Goal: Task Accomplishment & Management: Manage account settings

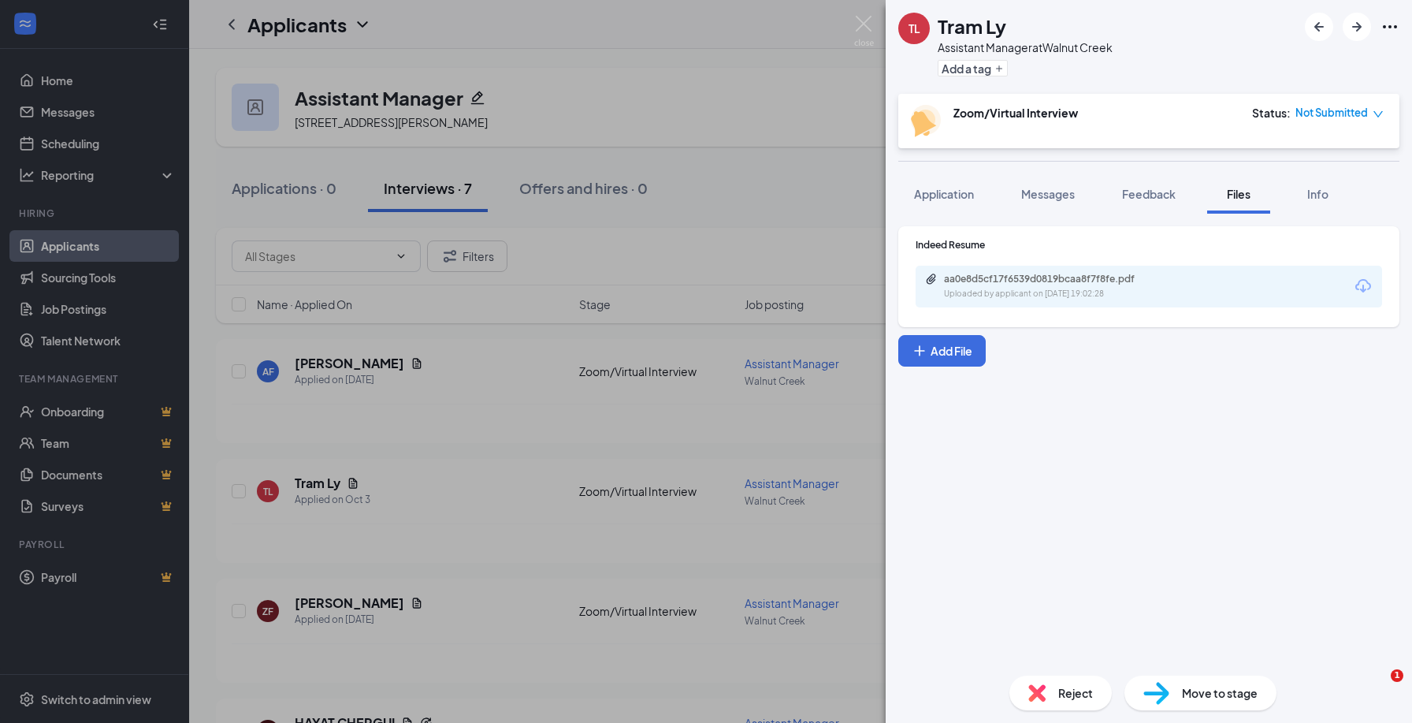
drag, startPoint x: 0, startPoint y: 0, endPoint x: 725, endPoint y: 127, distance: 736.1
click at [725, 127] on div "[PERSON_NAME] Ly Assistant Manager at [GEOGRAPHIC_DATA] Add a tag Zoom/Virtual …" at bounding box center [706, 361] width 1412 height 723
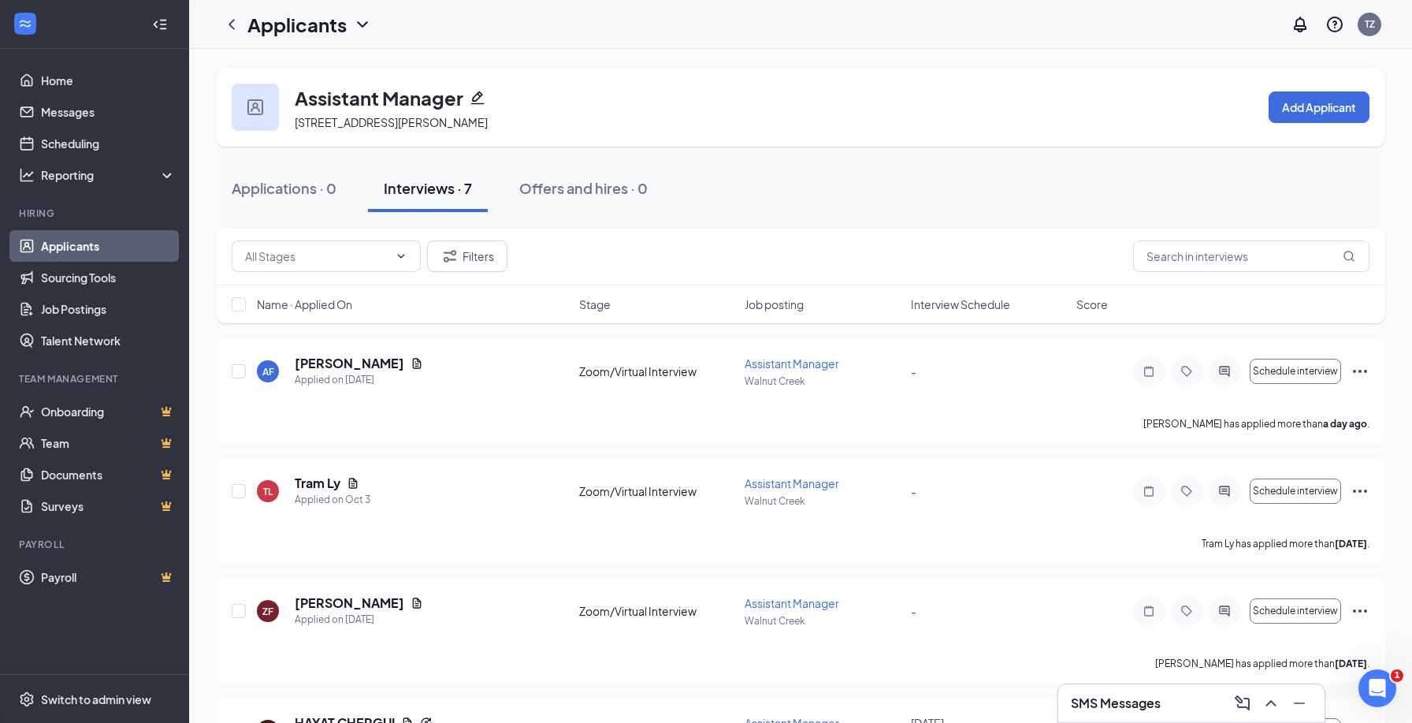
click at [901, 192] on div "Applications · 0 Interviews · 7 Offers and hires · 0" at bounding box center [801, 188] width 1170 height 47
click at [1111, 709] on h3 "SMS Messages" at bounding box center [1116, 702] width 90 height 17
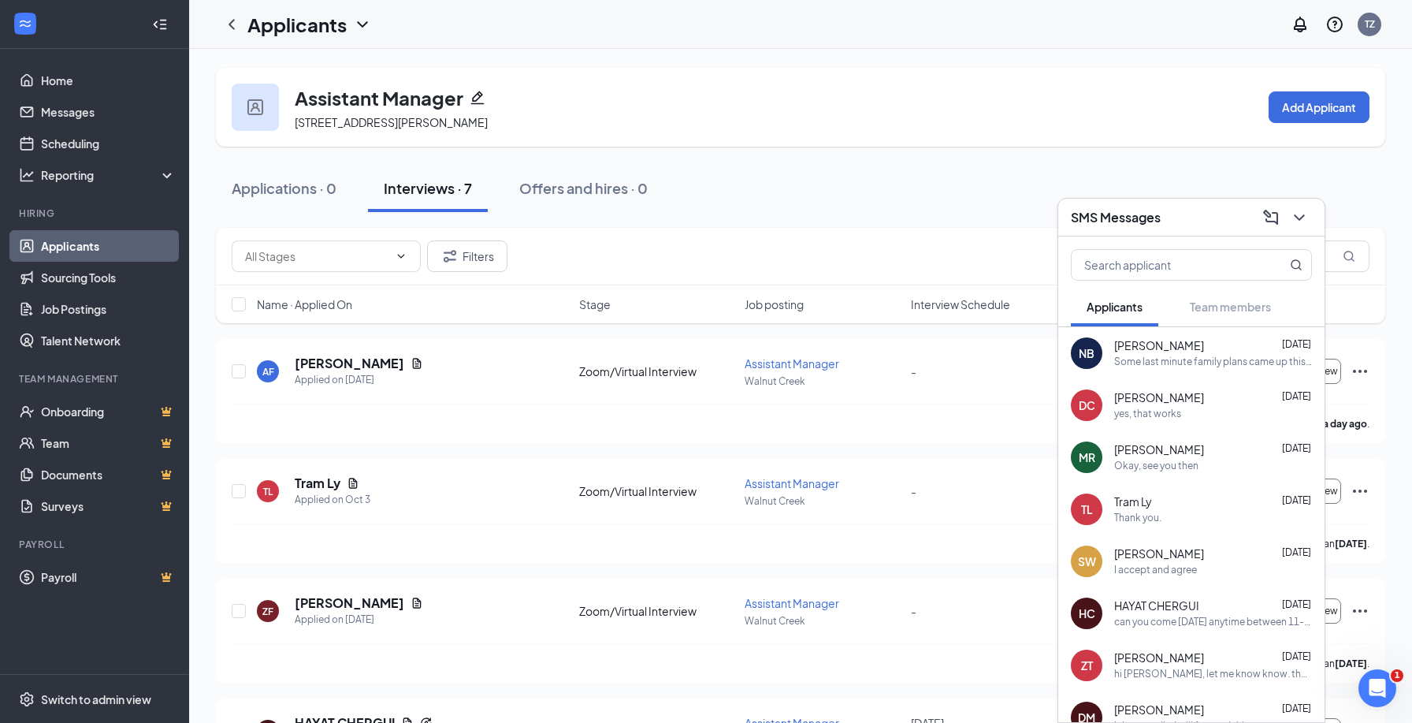
click at [1153, 512] on div "Thank you." at bounding box center [1137, 518] width 47 height 13
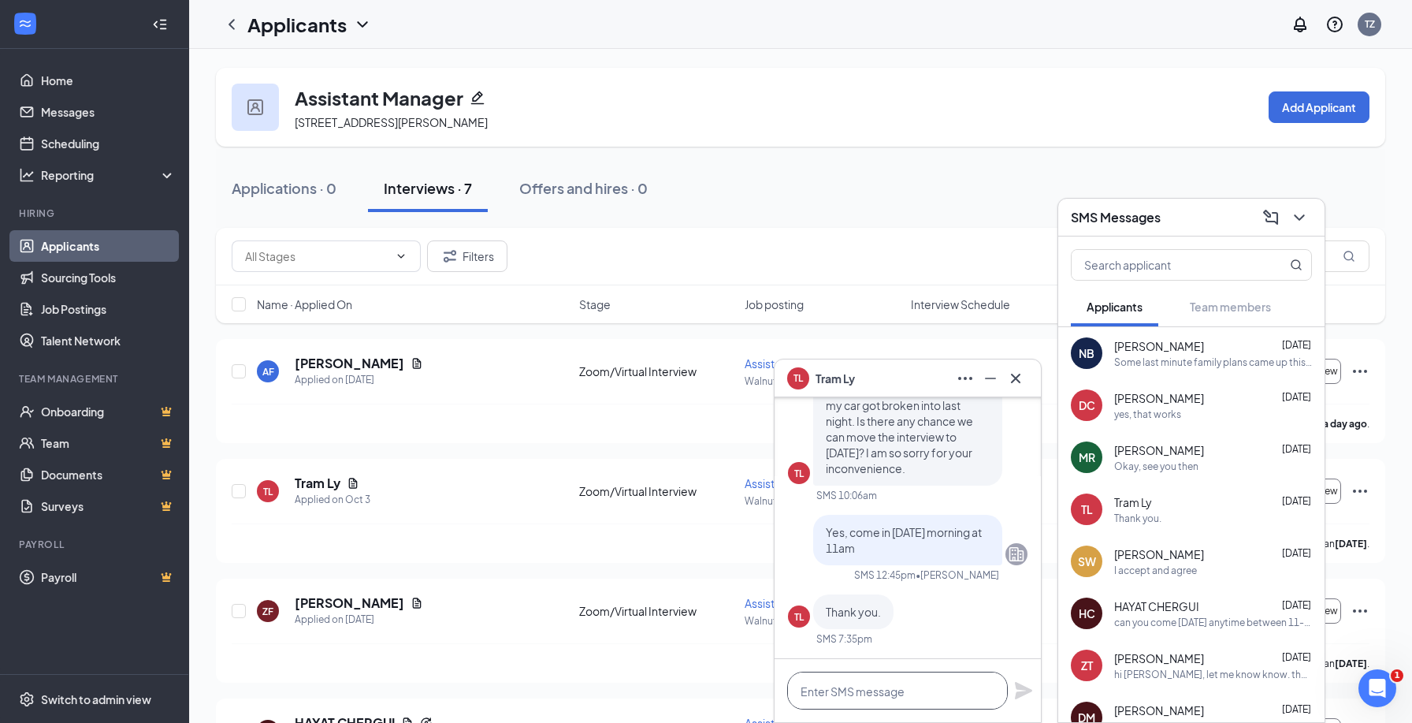
click at [884, 690] on textarea at bounding box center [897, 691] width 221 height 38
click at [1184, 577] on div "SW [PERSON_NAME] [DATE] I accept and agree" at bounding box center [1192, 561] width 266 height 52
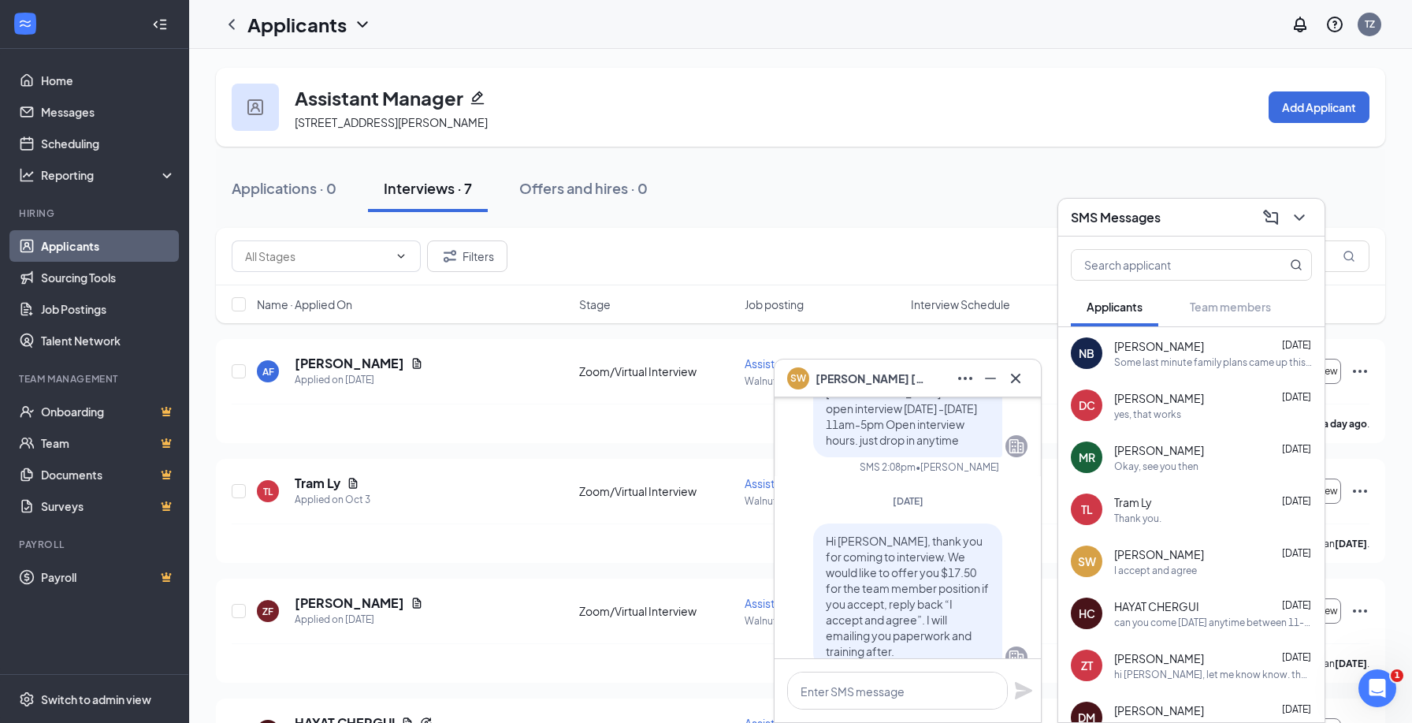
scroll to position [-270, 0]
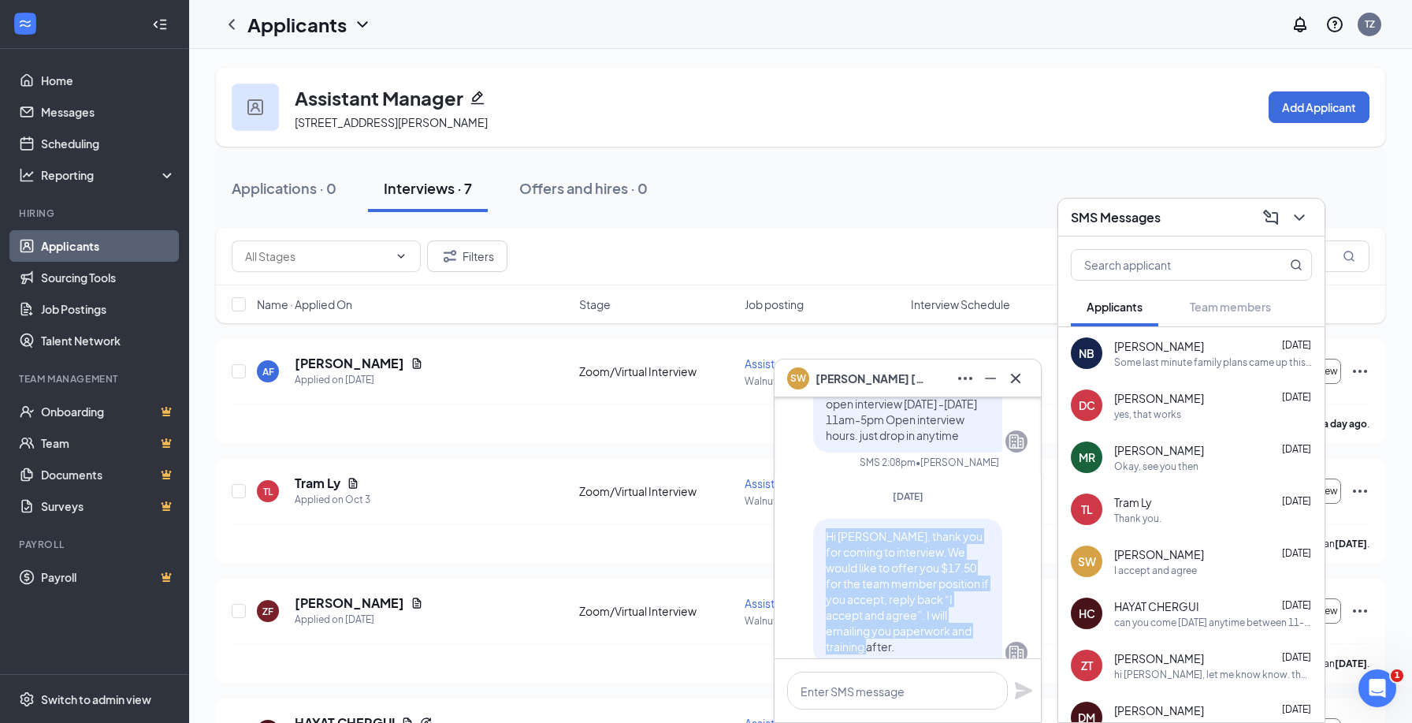
drag, startPoint x: 824, startPoint y: 519, endPoint x: 988, endPoint y: 623, distance: 193.5
click at [988, 623] on div "Hi [PERSON_NAME], thank you for coming to interview. We would like to offer you…" at bounding box center [907, 591] width 189 height 145
copy span "Hi [PERSON_NAME], thank you for coming to interview. We would like to offer you…"
click at [1024, 369] on icon "Cross" at bounding box center [1015, 378] width 19 height 19
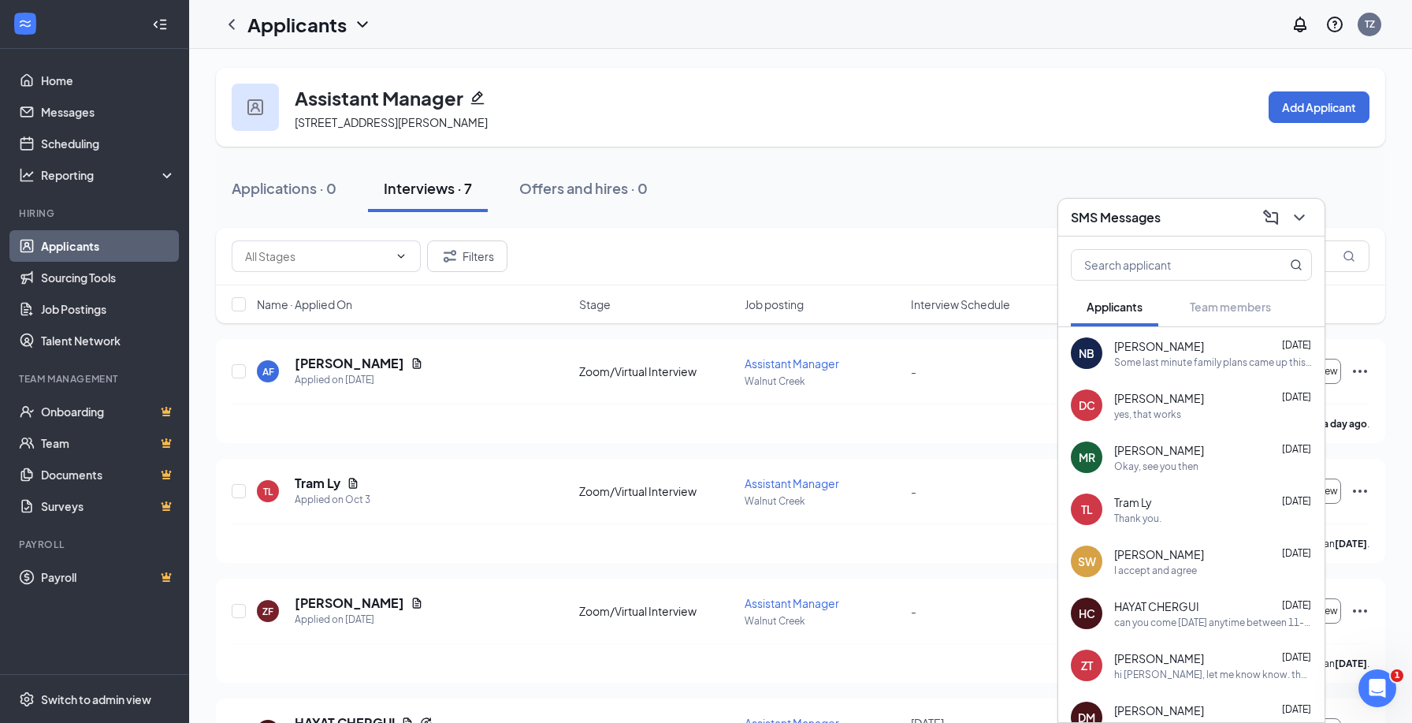
scroll to position [0, 0]
click at [1149, 518] on div "Thank you." at bounding box center [1137, 518] width 47 height 13
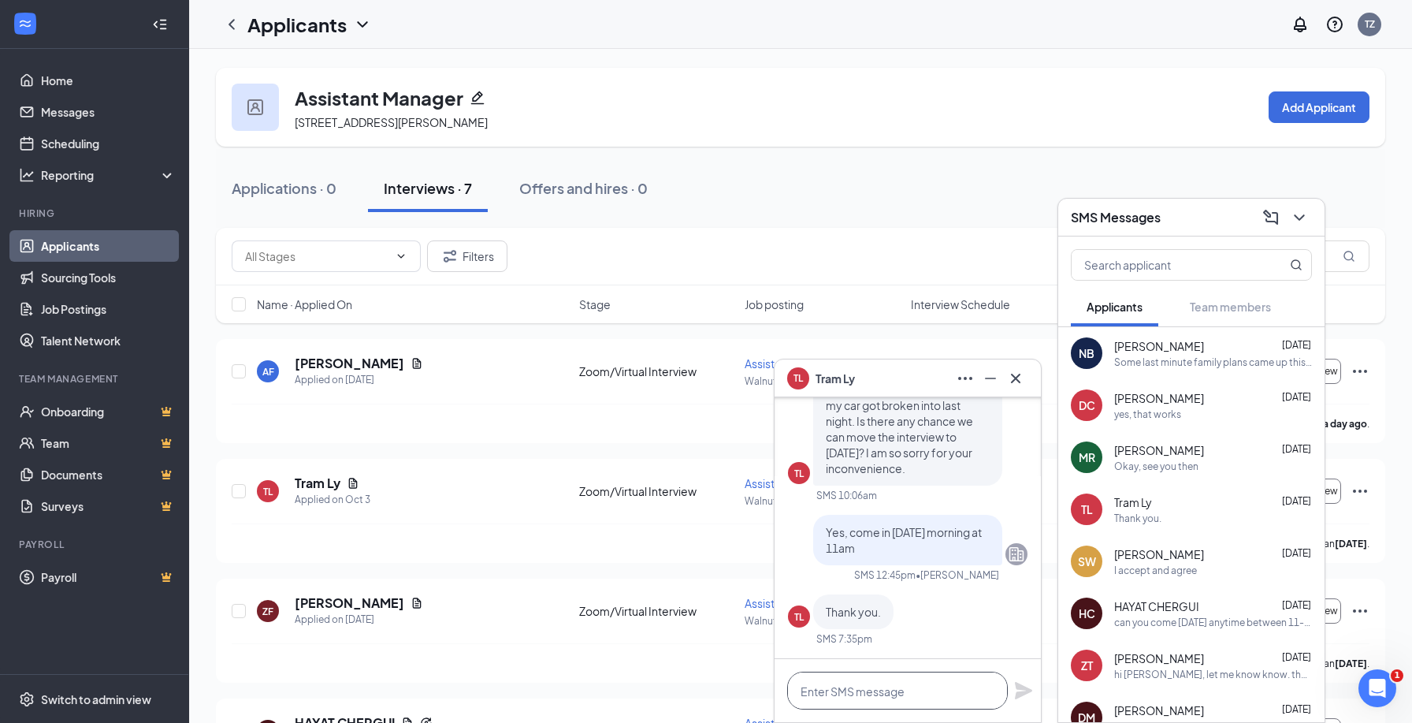
click at [856, 694] on textarea at bounding box center [897, 691] width 221 height 38
paste textarea "Hi [PERSON_NAME], thank you for coming to interview. We would like to offer you…"
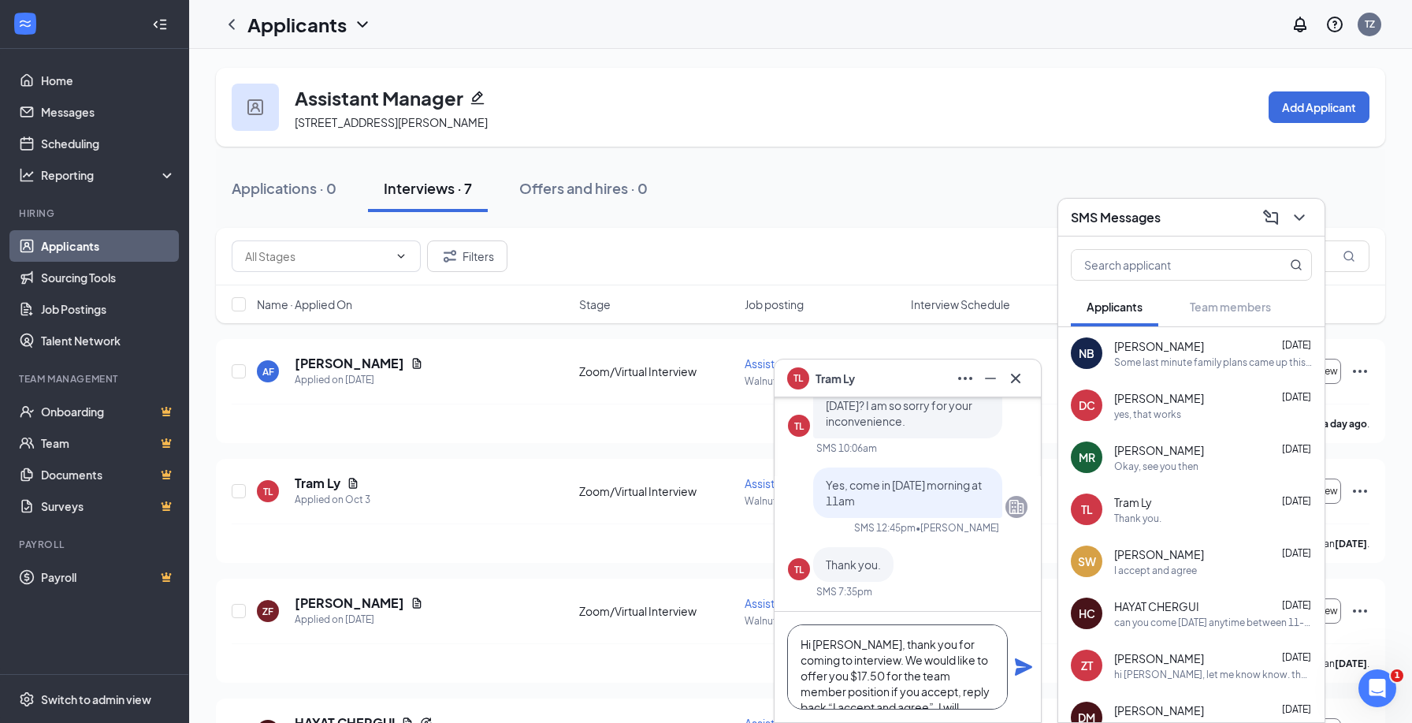
click at [853, 640] on textarea "Hi [PERSON_NAME], thank you for coming to interview. We would like to offer you…" at bounding box center [897, 666] width 221 height 85
click at [818, 677] on textarea "Hi Tram, thank you for coming to interview. We would like to offer you $17.50 f…" at bounding box center [897, 666] width 221 height 85
drag, startPoint x: 956, startPoint y: 642, endPoint x: 880, endPoint y: 642, distance: 76.5
click at [880, 642] on textarea "Hi Tram, thank you for coming to interview. We would like to offer you $23.00 f…" at bounding box center [897, 666] width 221 height 85
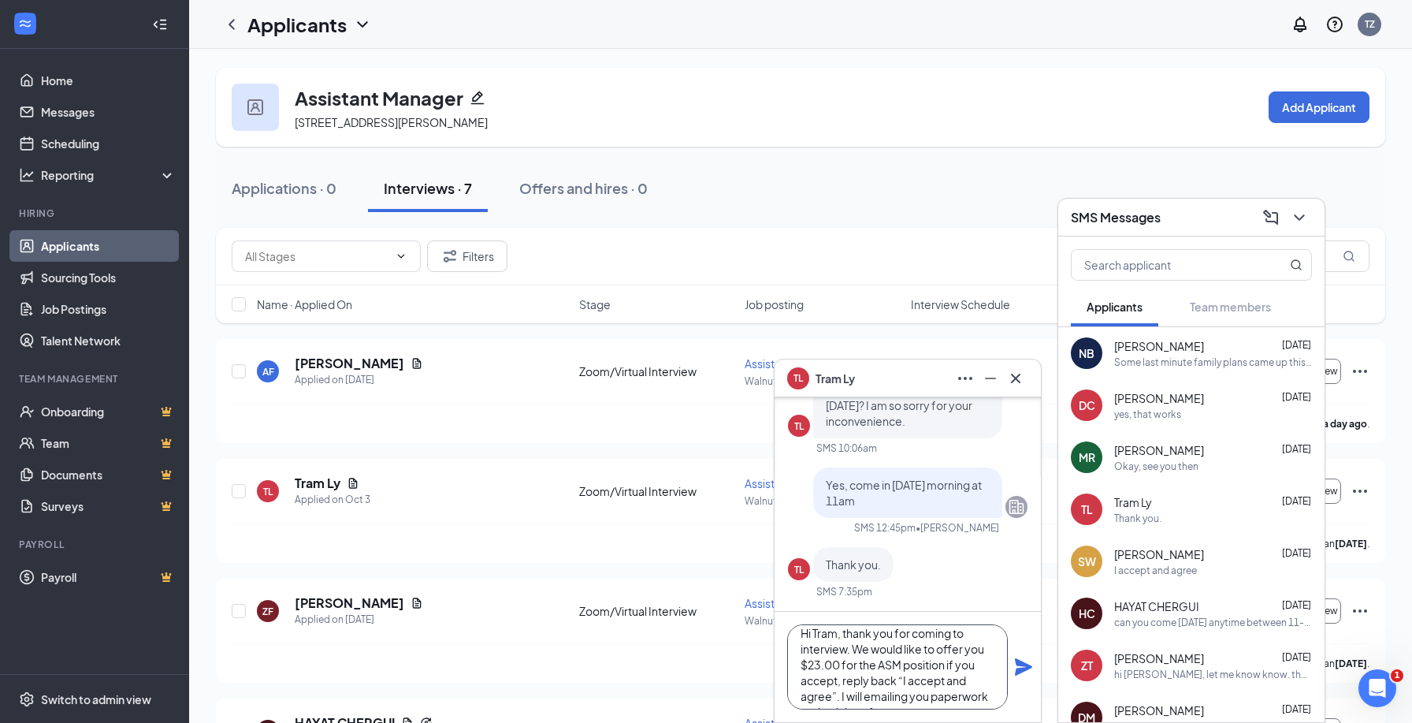
scroll to position [0, 0]
type textarea "Hi Tram, thank you for coming to interview. We would like to offer you $23.00 f…"
click at [1027, 668] on icon "Plane" at bounding box center [1023, 666] width 17 height 17
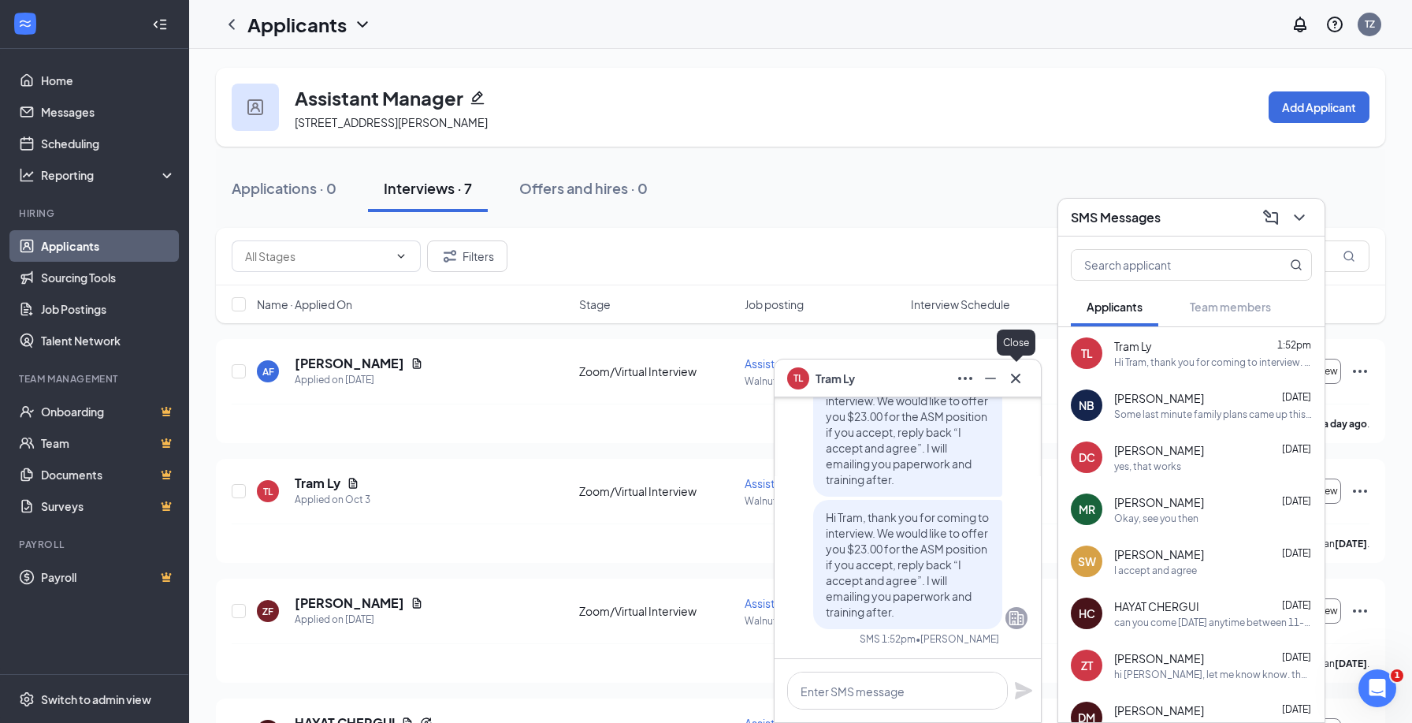
click at [1014, 371] on icon "Cross" at bounding box center [1015, 378] width 19 height 19
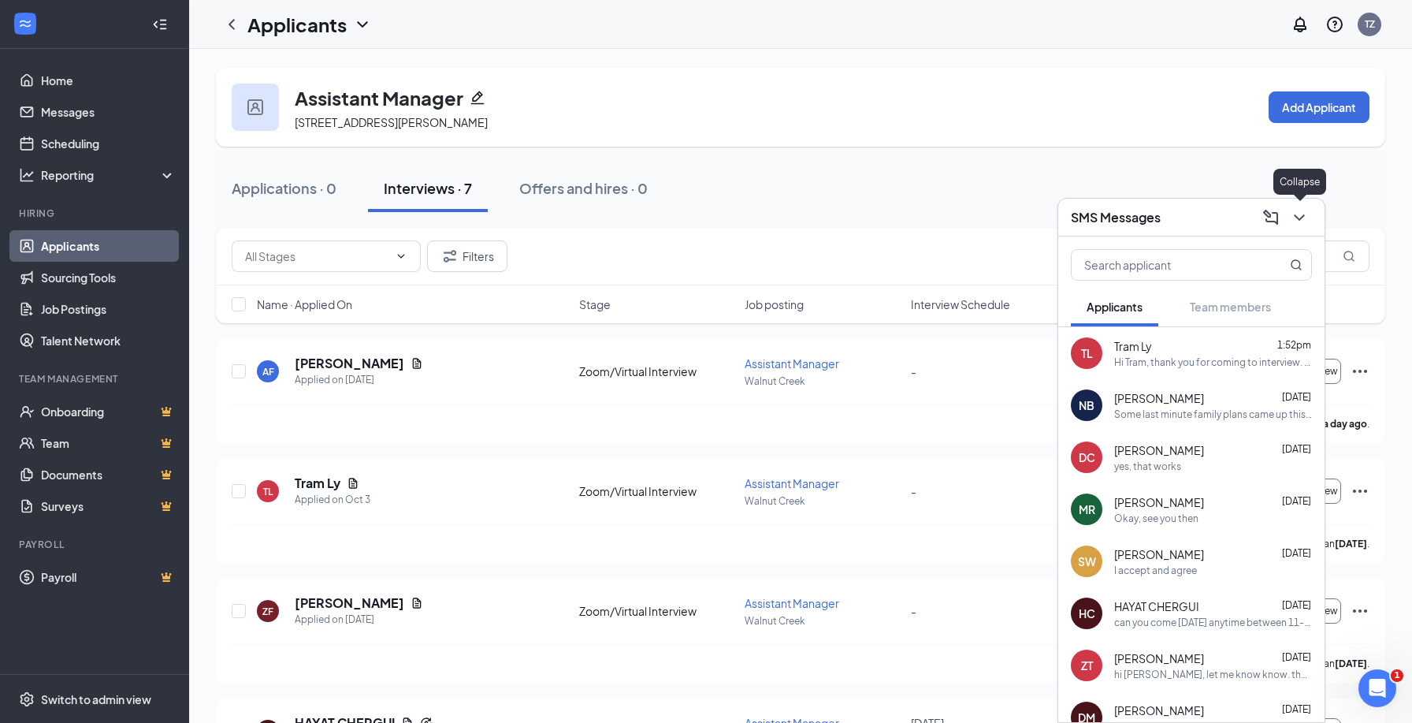
click at [1303, 214] on icon "ChevronDown" at bounding box center [1299, 217] width 19 height 19
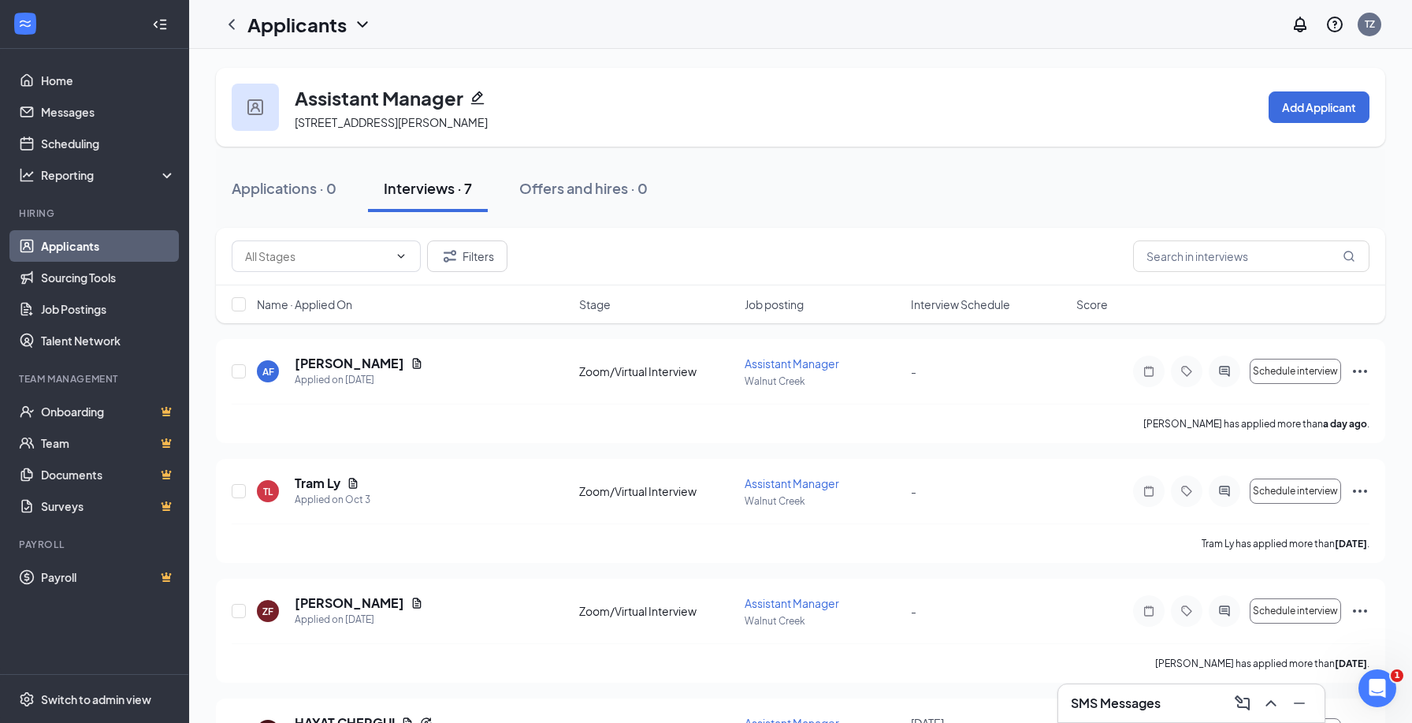
click at [995, 127] on div "Assistant Manager [STREET_ADDRESS][PERSON_NAME] Add Applicant" at bounding box center [801, 107] width 1170 height 79
click at [1117, 698] on h3 "SMS Messages" at bounding box center [1116, 702] width 90 height 17
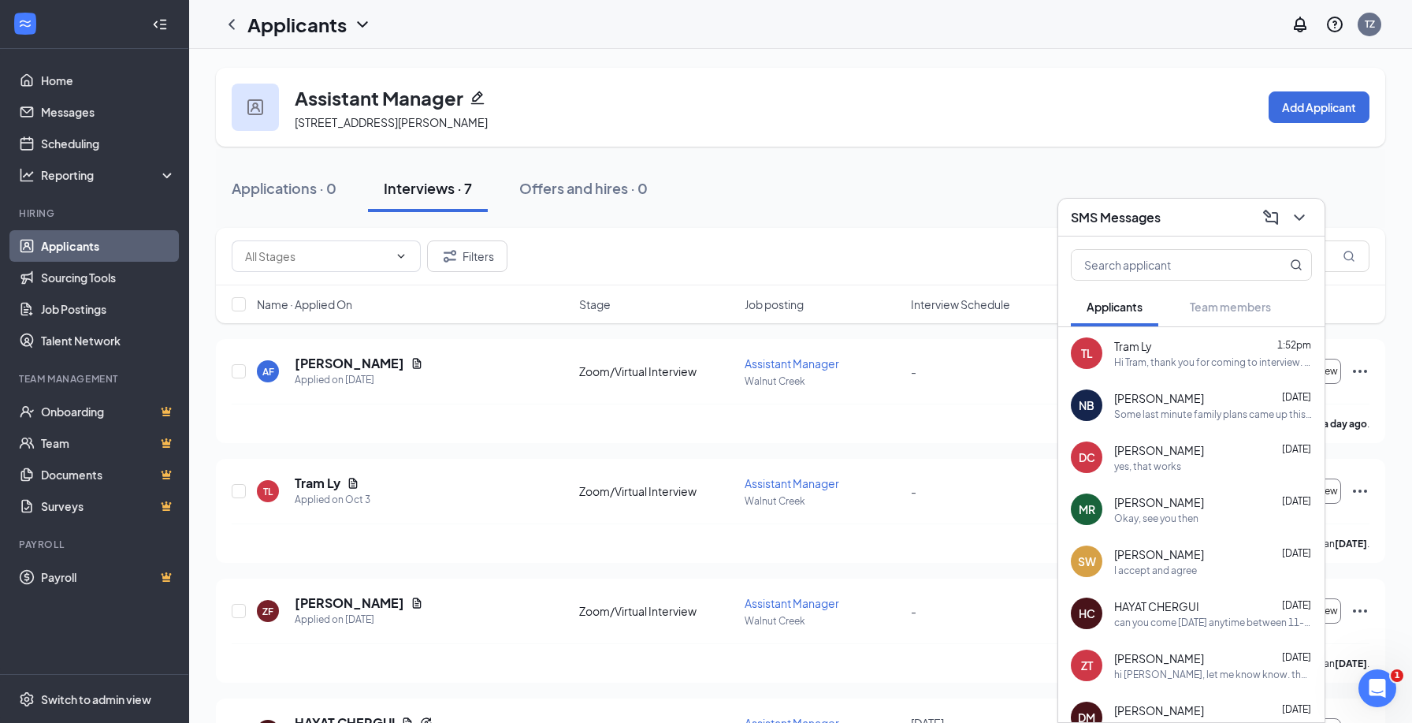
click at [1168, 422] on div "NB [PERSON_NAME] [DATE] Some last minute family plans came up this weekend thou…" at bounding box center [1192, 405] width 266 height 52
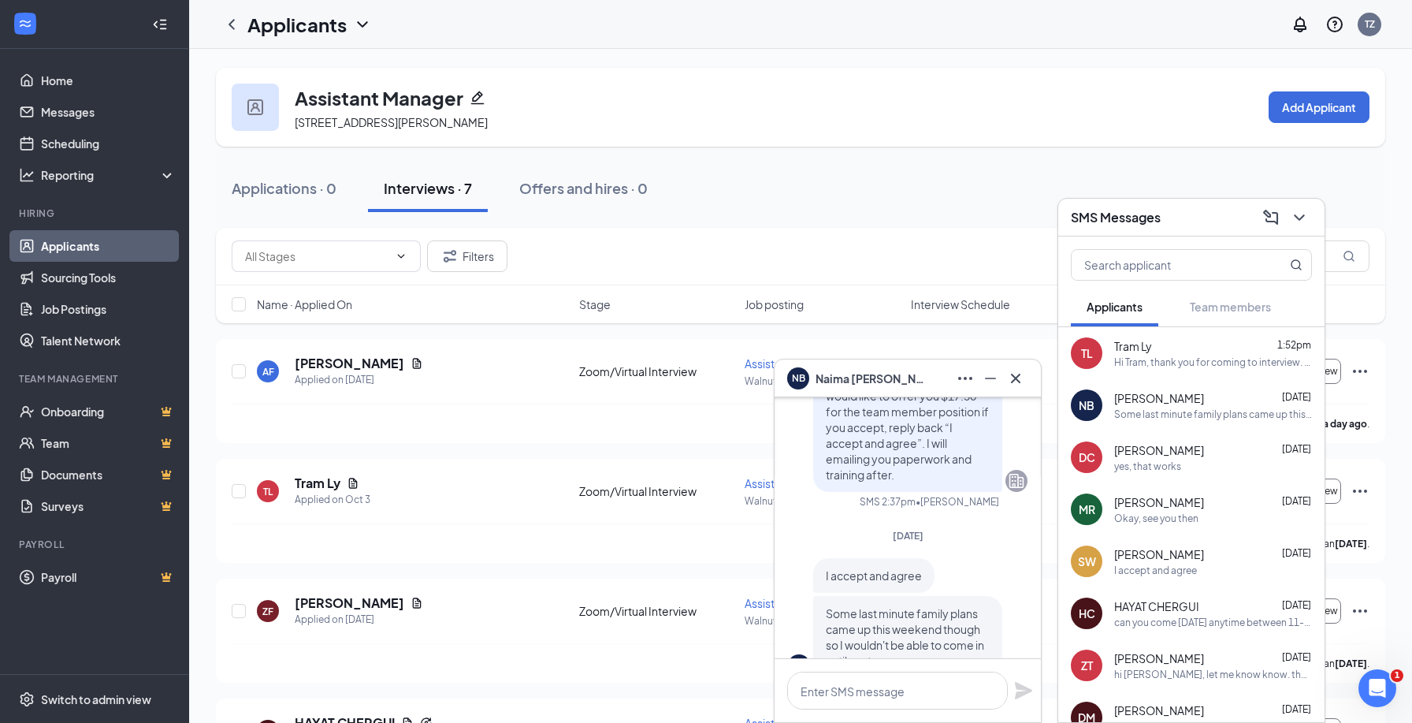
scroll to position [-58, 0]
click at [1300, 216] on icon "ChevronDown" at bounding box center [1299, 217] width 19 height 19
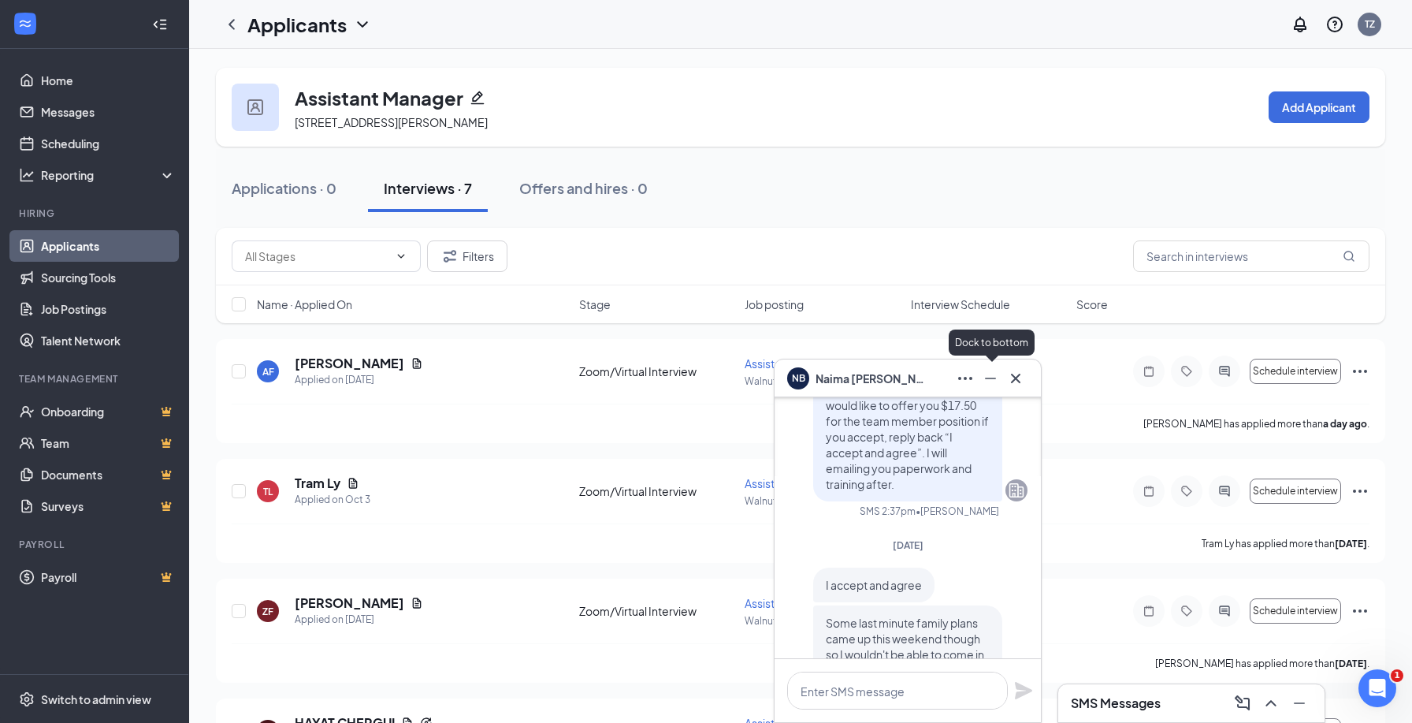
click at [992, 374] on icon "Minimize" at bounding box center [990, 378] width 19 height 19
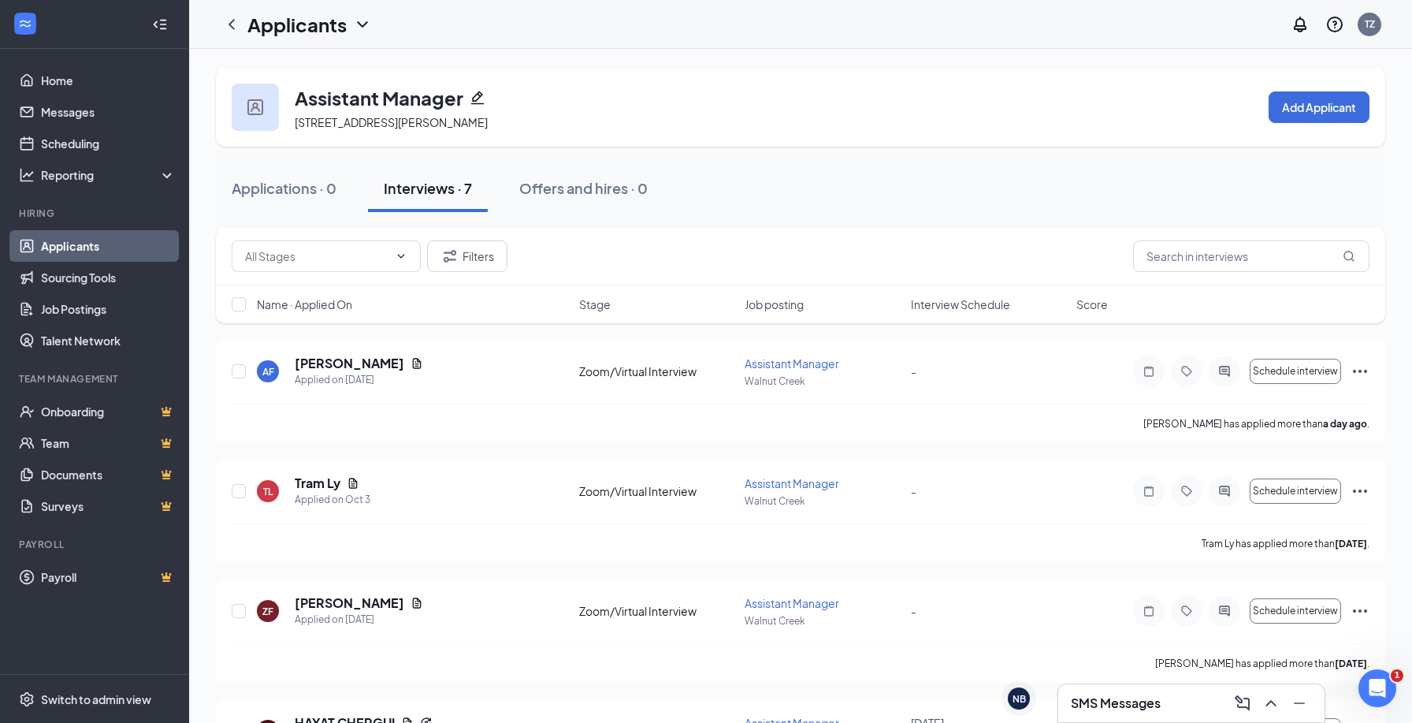
click at [94, 238] on link "Applicants" at bounding box center [108, 246] width 135 height 32
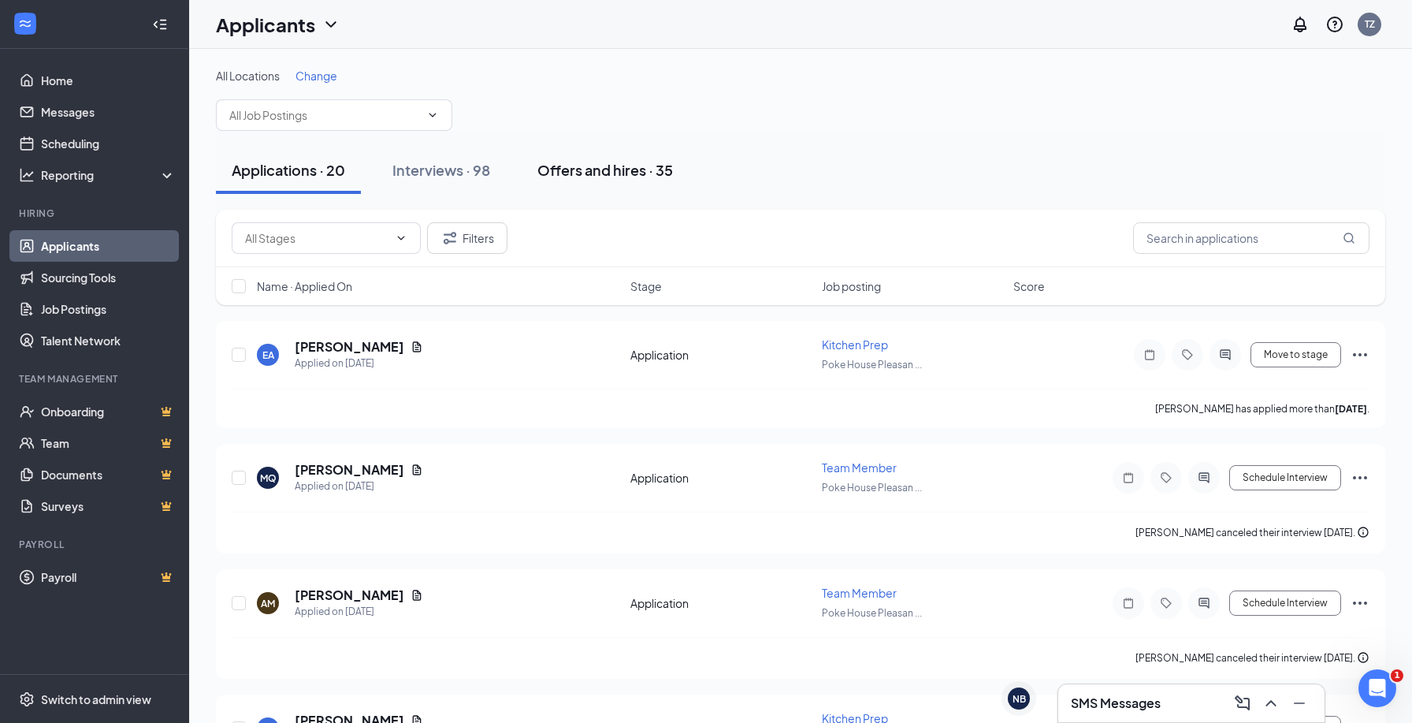
click at [618, 169] on div "Offers and hires · 35" at bounding box center [606, 170] width 136 height 20
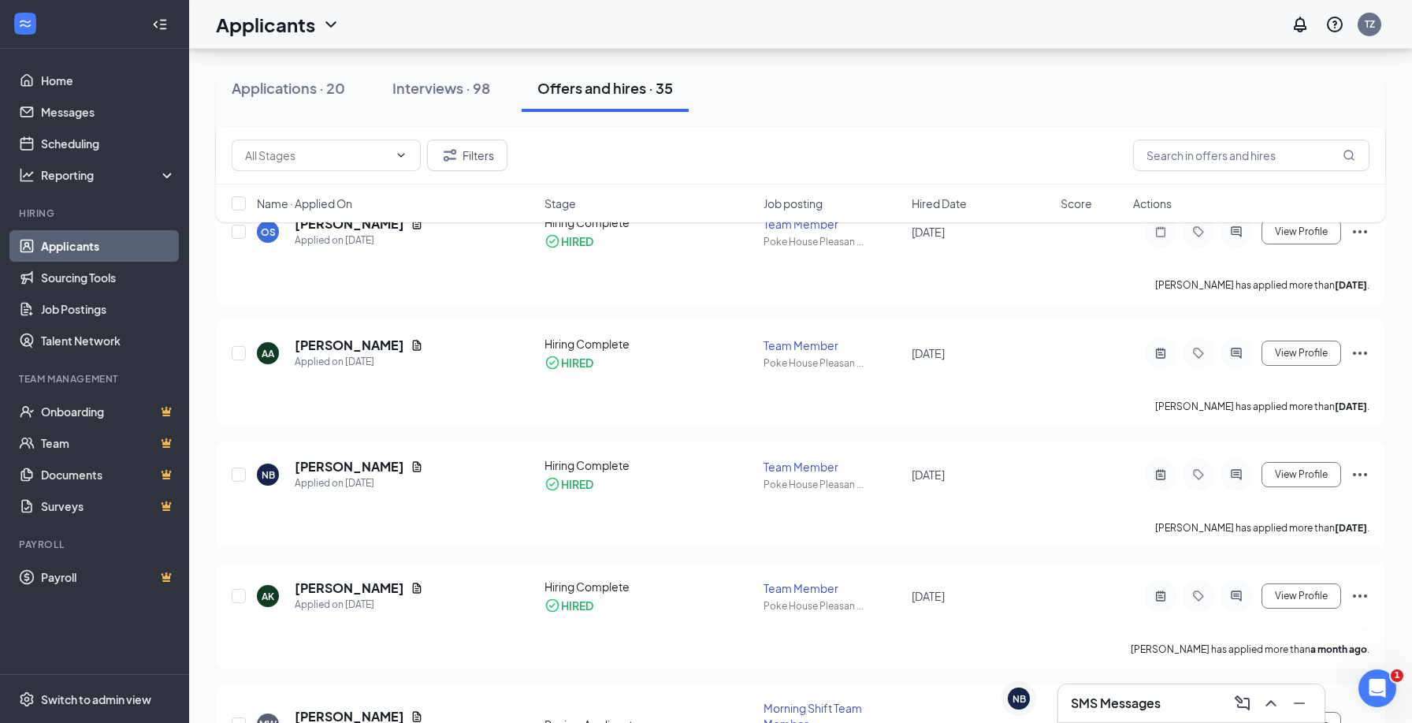
scroll to position [687, 0]
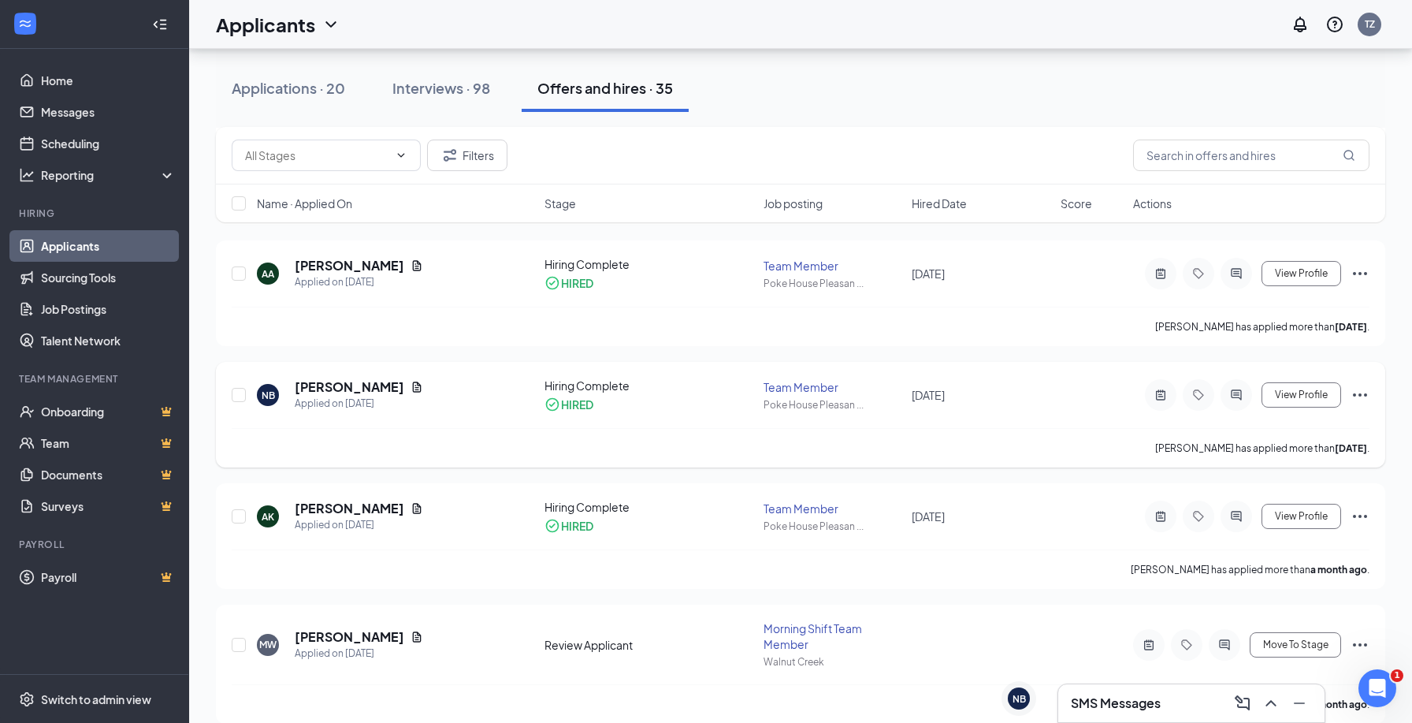
click at [413, 384] on icon "Document" at bounding box center [417, 386] width 9 height 10
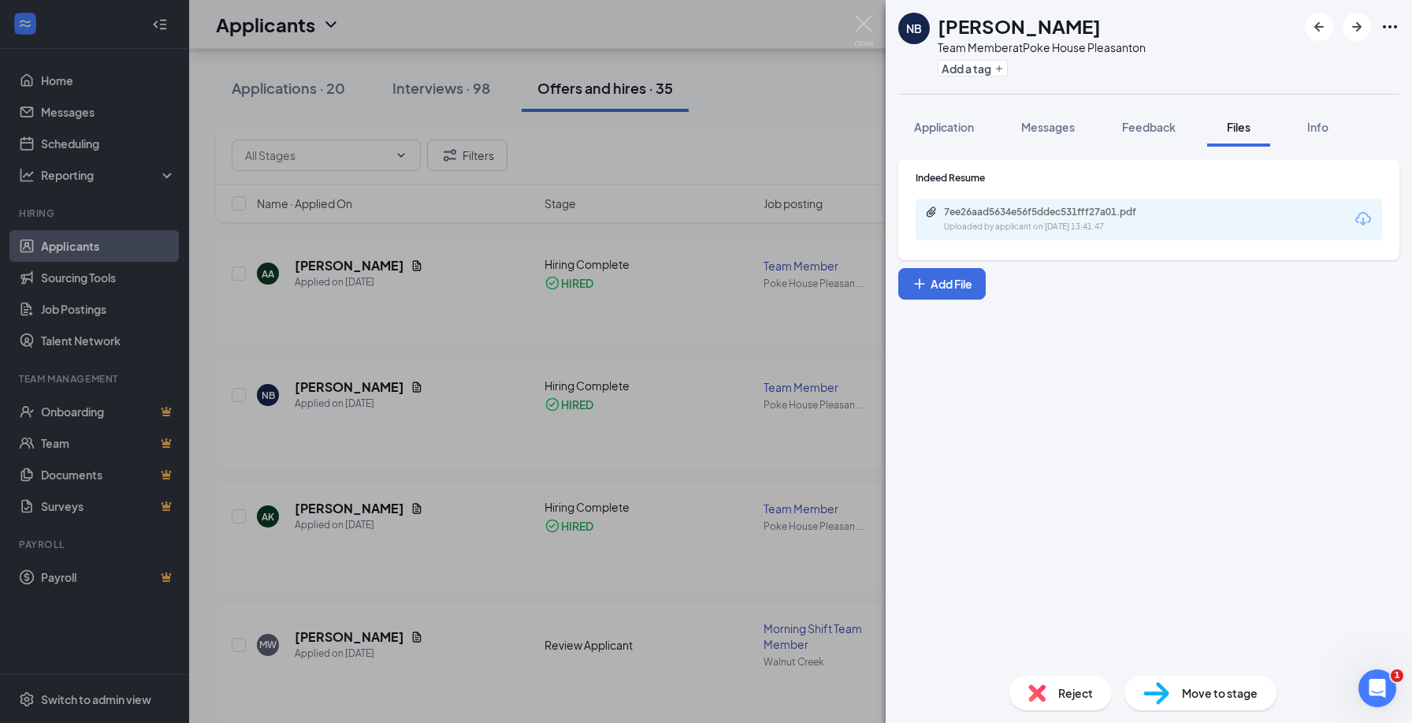
click at [1061, 221] on div "Uploaded by applicant on [DATE] 13:41:47" at bounding box center [1062, 227] width 236 height 13
click at [865, 25] on img at bounding box center [864, 31] width 20 height 31
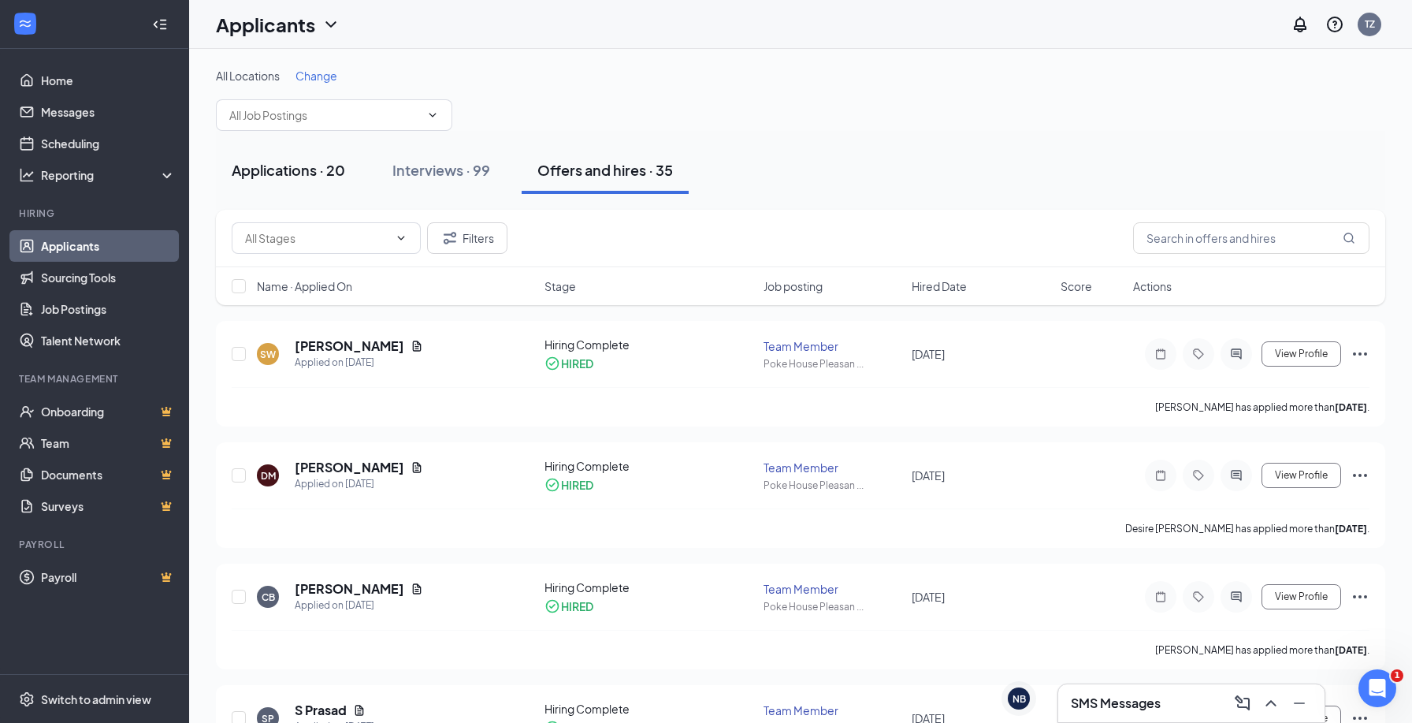
click at [313, 173] on div "Applications · 20" at bounding box center [288, 170] width 113 height 20
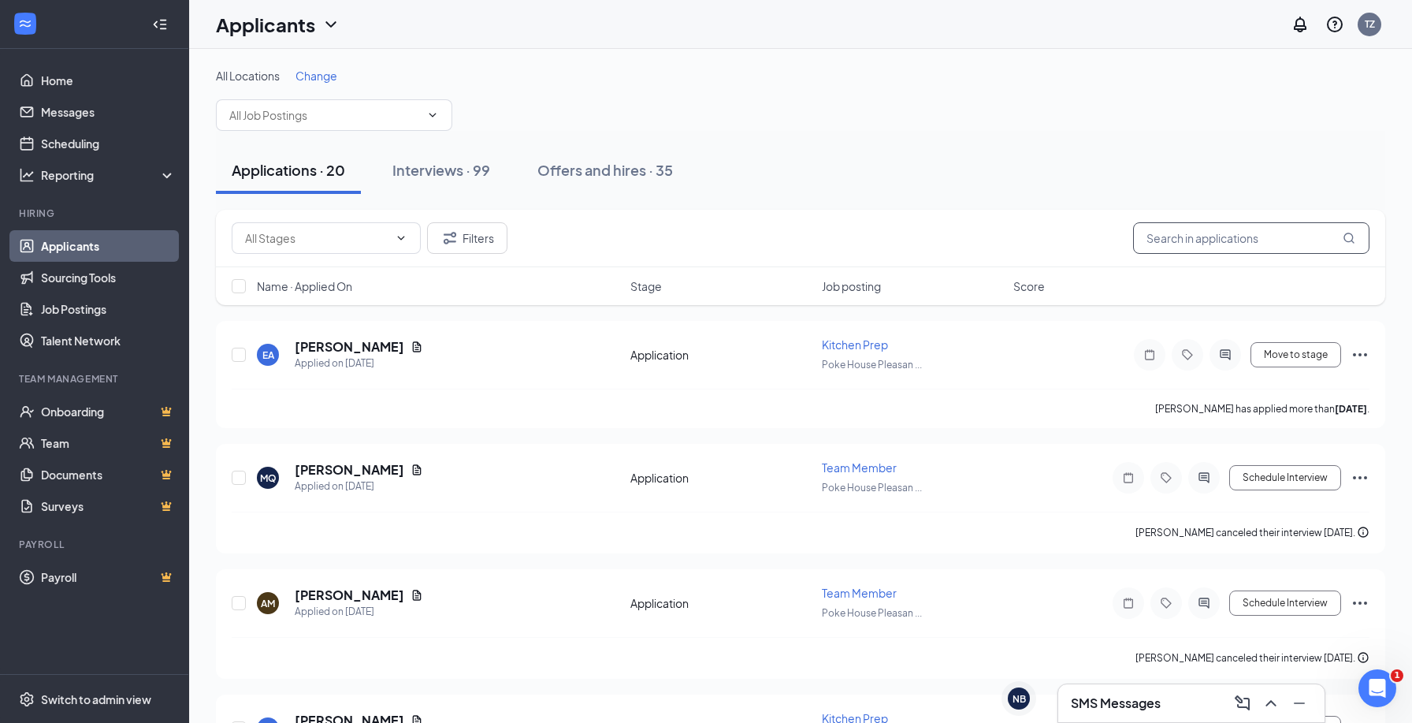
click at [1220, 249] on input "text" at bounding box center [1251, 238] width 236 height 32
type input "tram"
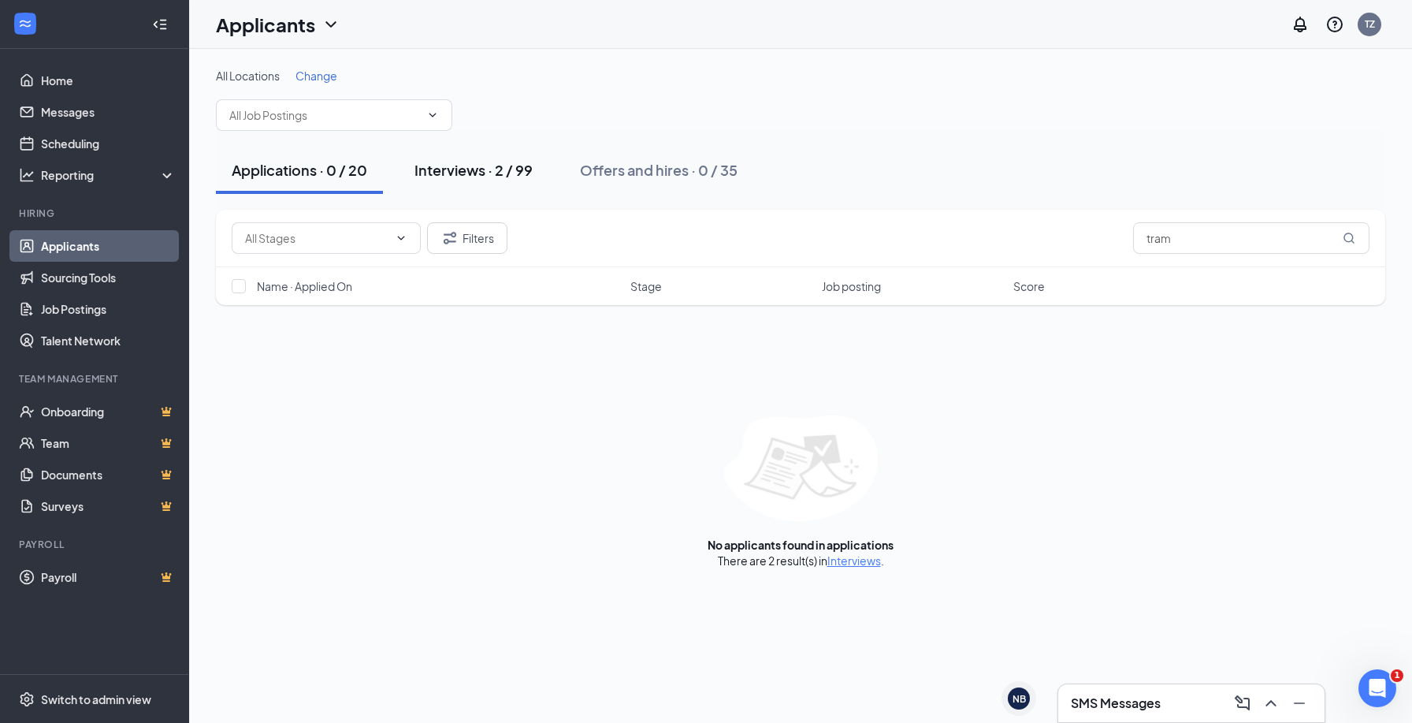
click at [478, 173] on div "Interviews · 2 / 99" at bounding box center [474, 170] width 118 height 20
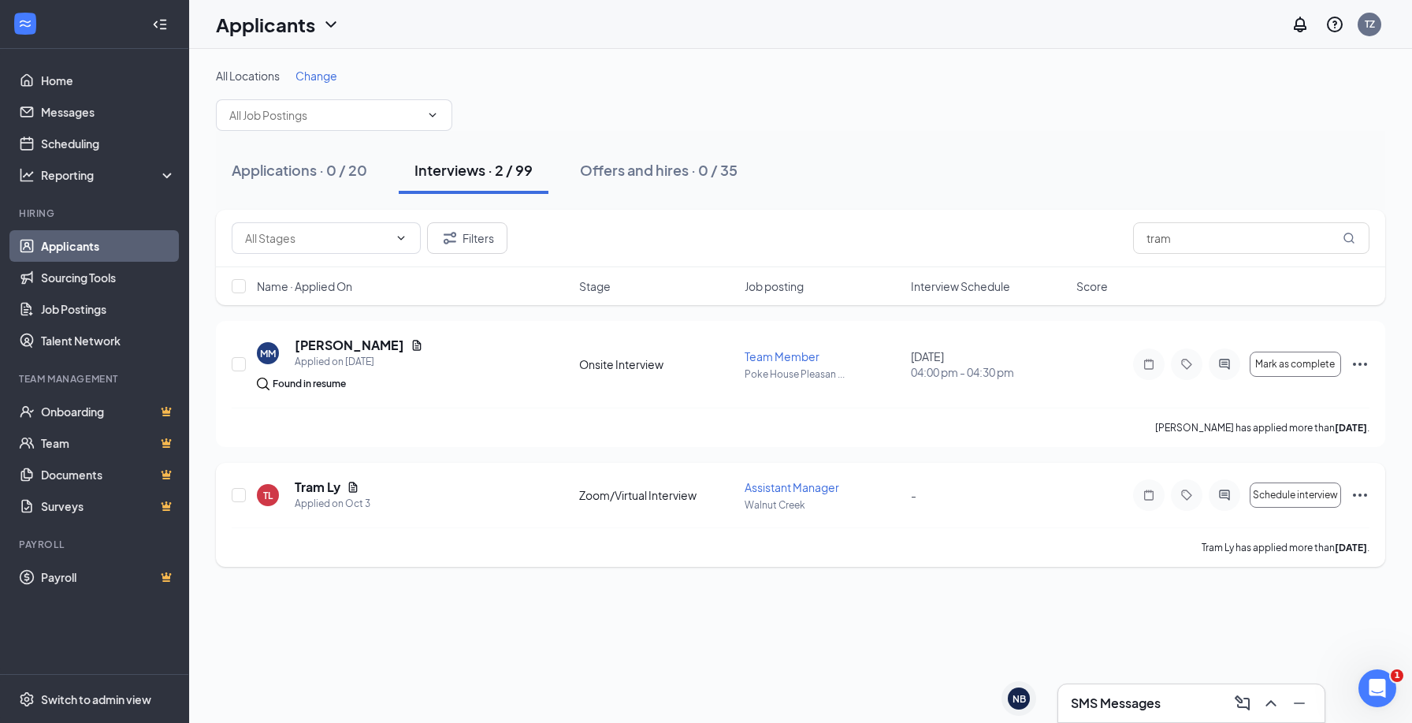
click at [1358, 495] on icon "Ellipses" at bounding box center [1360, 495] width 19 height 19
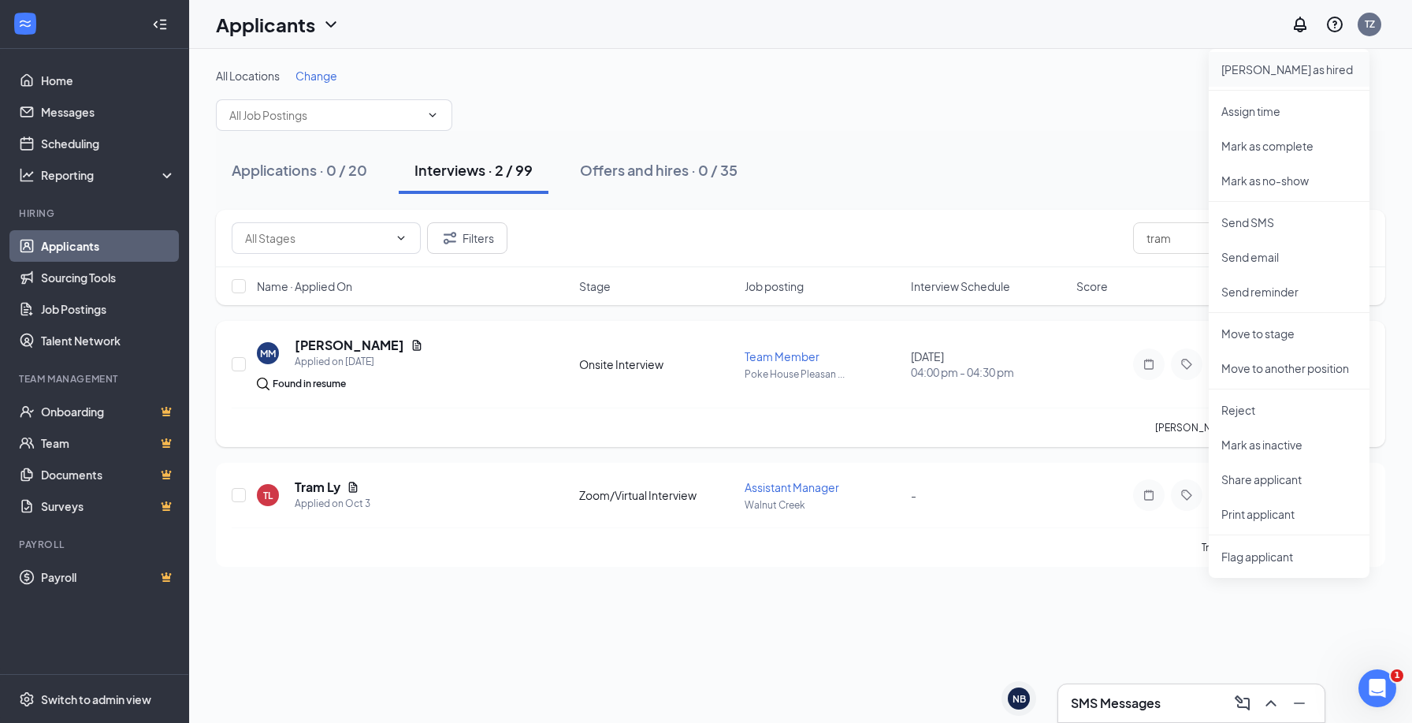
click at [1282, 72] on p "[PERSON_NAME] as hired" at bounding box center [1290, 69] width 136 height 16
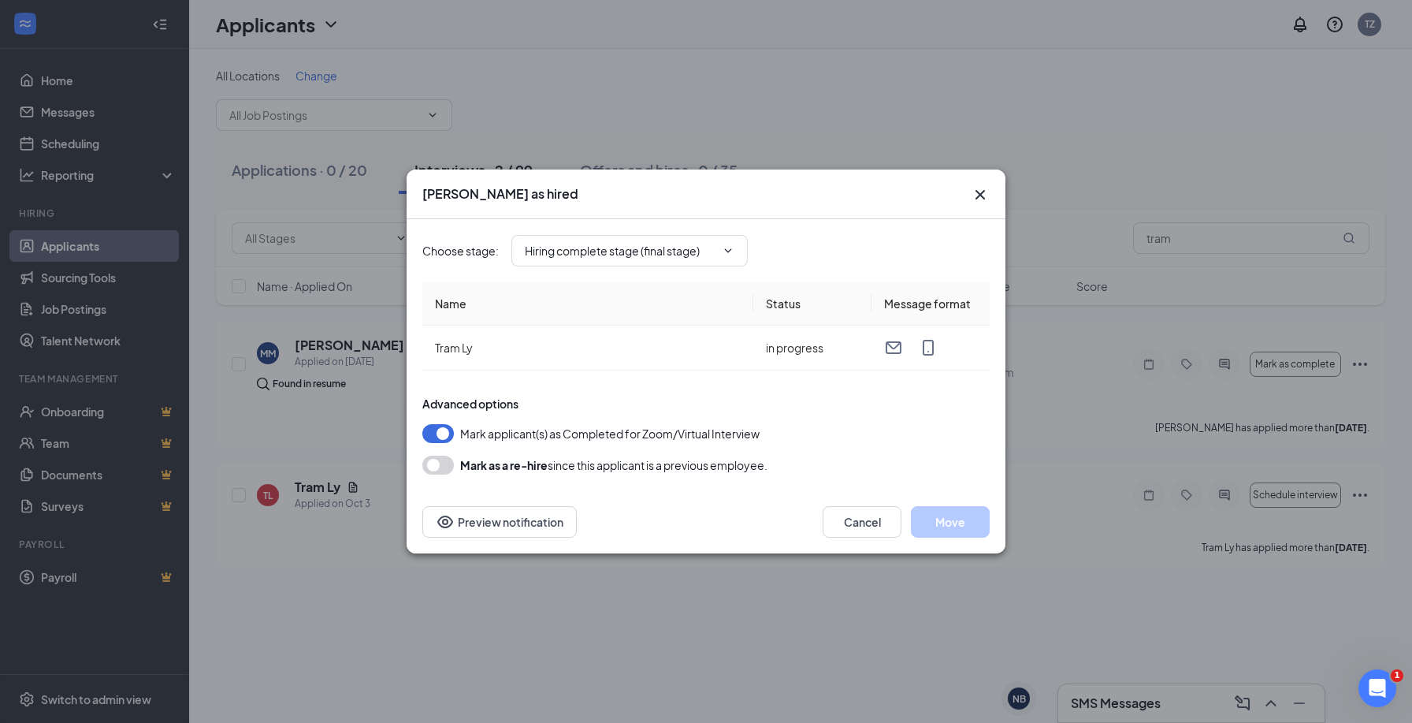
type input "Hiring complete stage (final stage)"
click at [967, 530] on button "Move" at bounding box center [950, 522] width 79 height 32
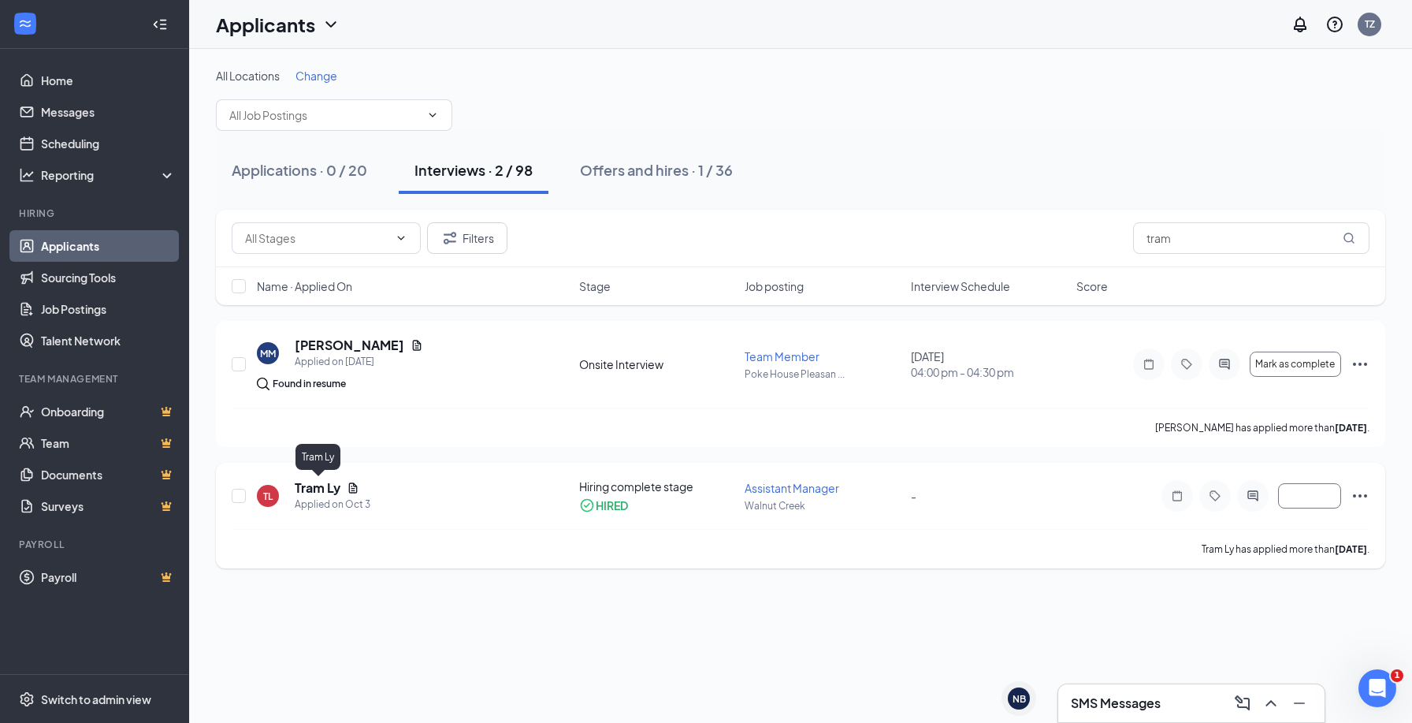
click at [322, 493] on h5 "Tram Ly" at bounding box center [318, 487] width 46 height 17
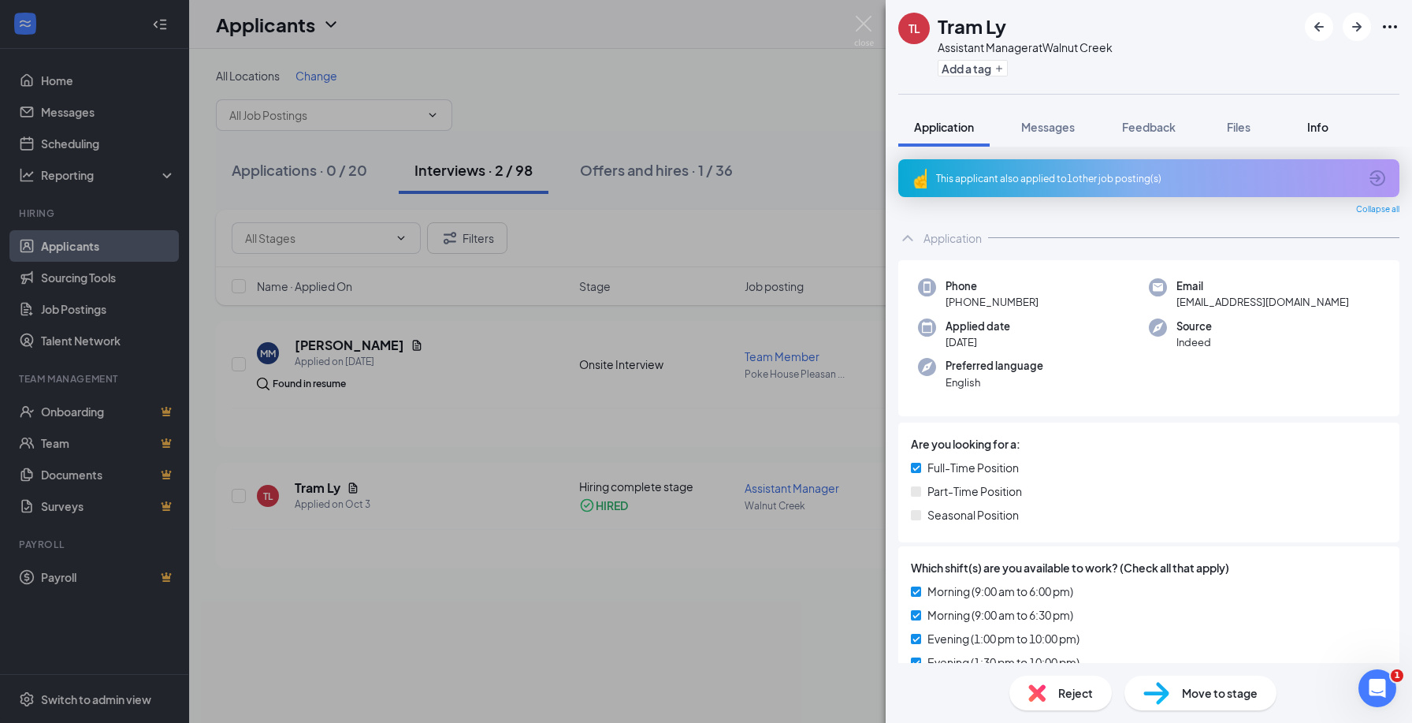
click at [1319, 125] on span "Info" at bounding box center [1318, 127] width 21 height 14
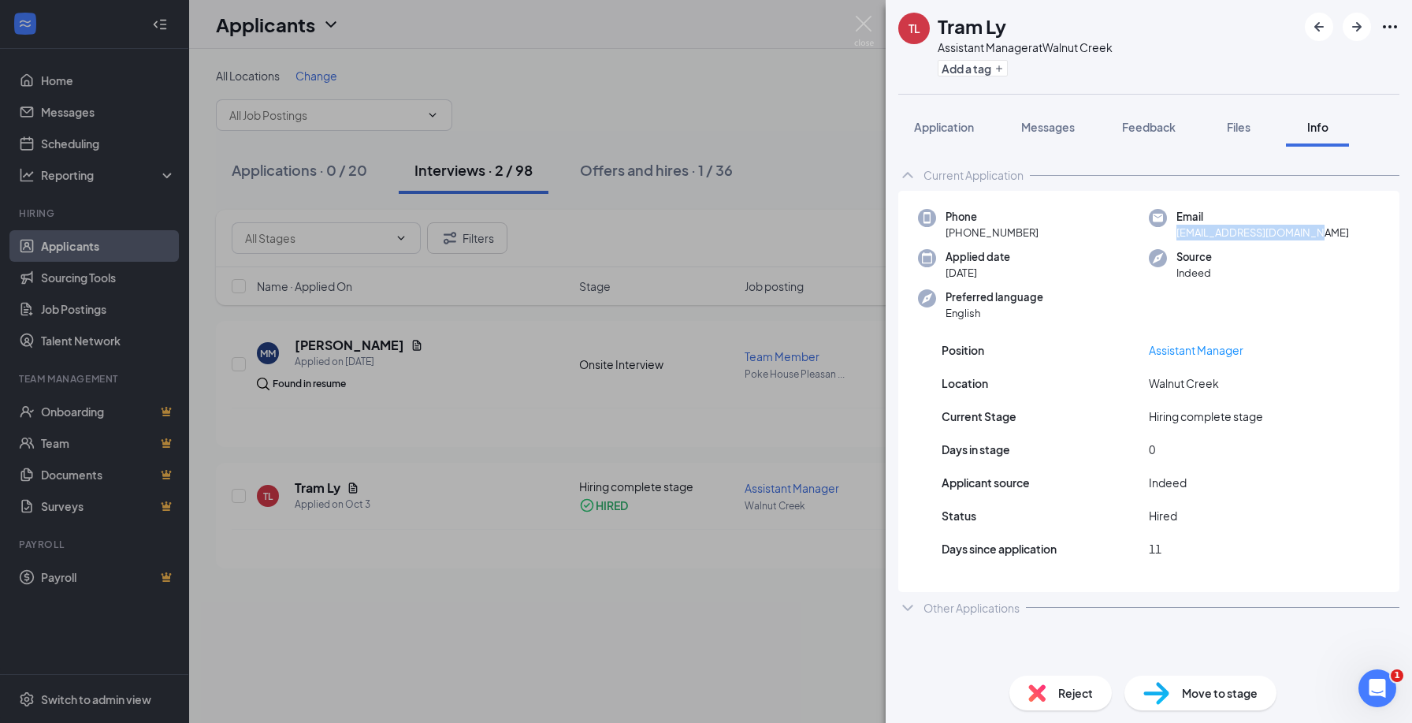
drag, startPoint x: 1305, startPoint y: 233, endPoint x: 1174, endPoint y: 236, distance: 130.9
click at [1174, 236] on div "Email [EMAIL_ADDRESS][DOMAIN_NAME]" at bounding box center [1264, 225] width 231 height 32
copy span "[EMAIL_ADDRESS][DOMAIN_NAME]"
click at [696, 80] on div "[PERSON_NAME] Ly Assistant Manager at [GEOGRAPHIC_DATA] Add a tag Application M…" at bounding box center [706, 361] width 1412 height 723
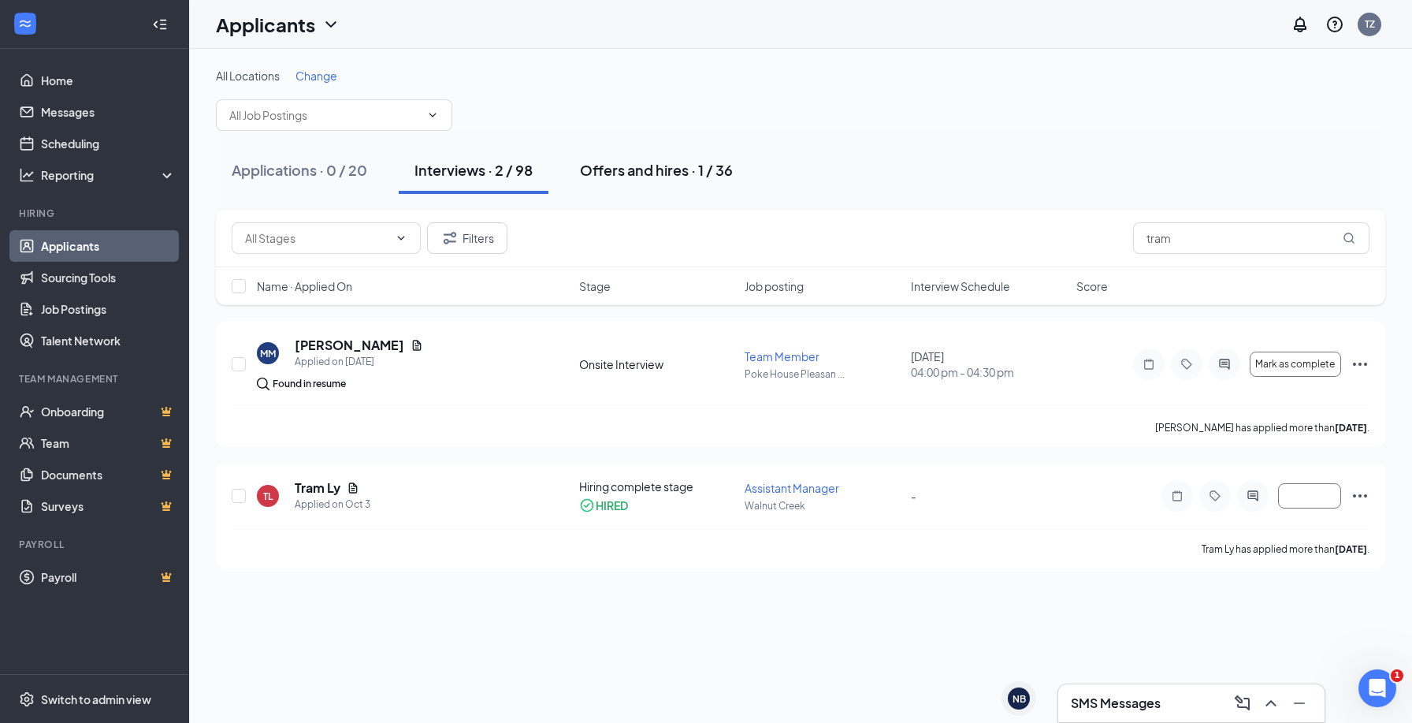
click at [653, 172] on div "Offers and hires · 1 / 36" at bounding box center [656, 170] width 153 height 20
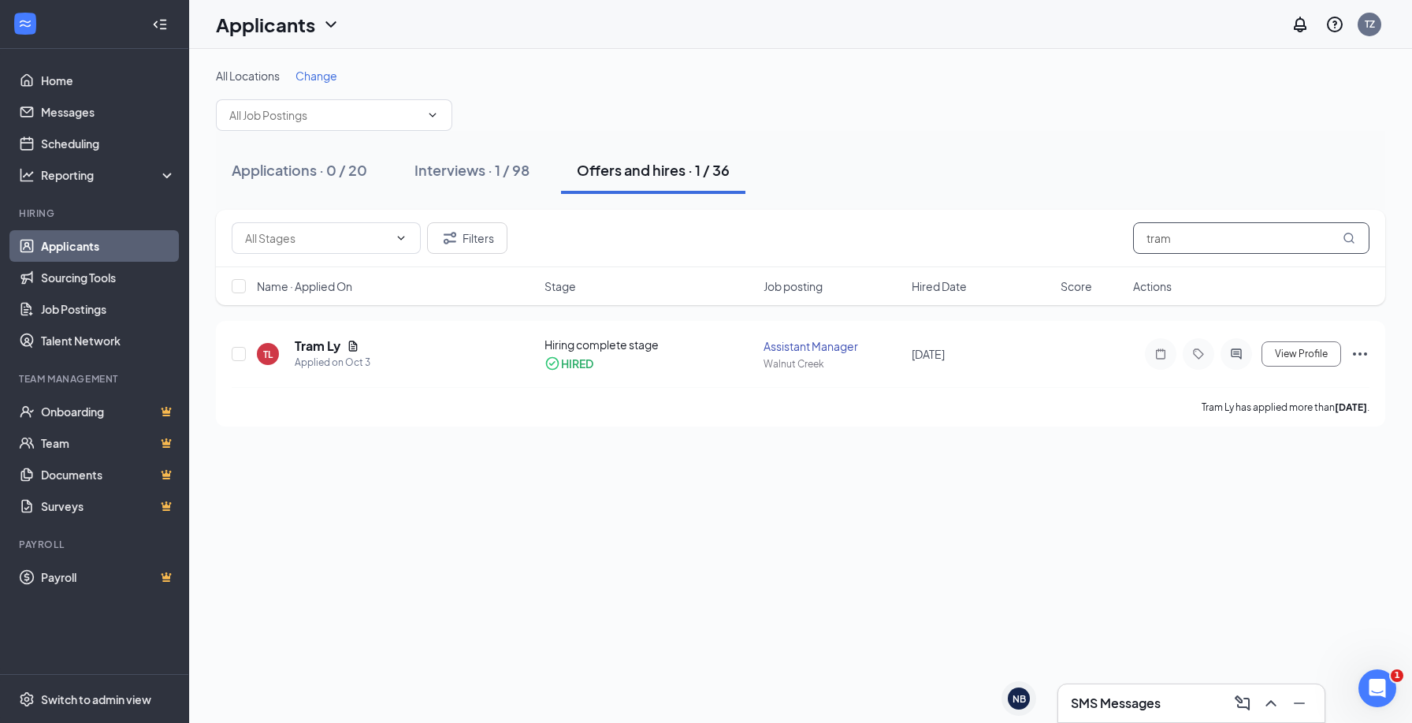
click at [1302, 244] on input "tram" at bounding box center [1251, 238] width 236 height 32
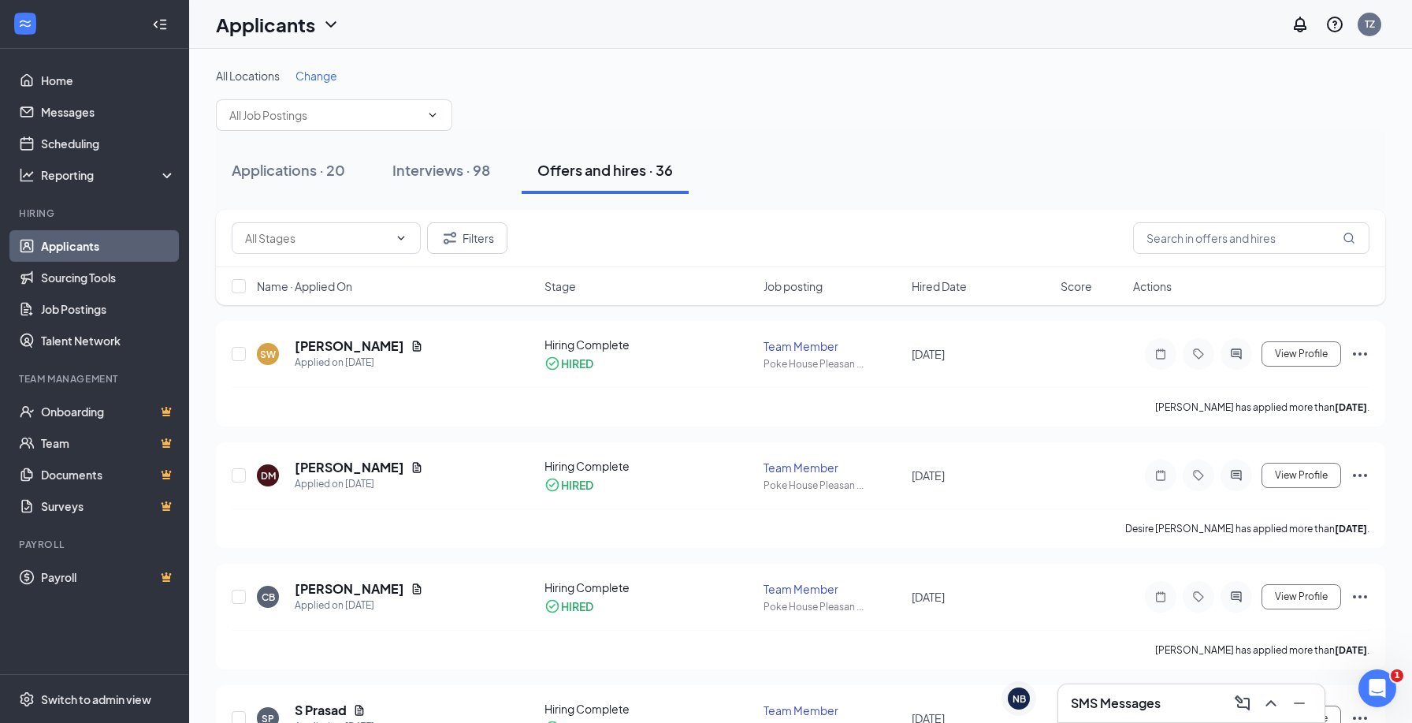
click at [912, 155] on div "Applications · 20 Interviews · 98 Offers and hires · 36" at bounding box center [801, 170] width 1170 height 47
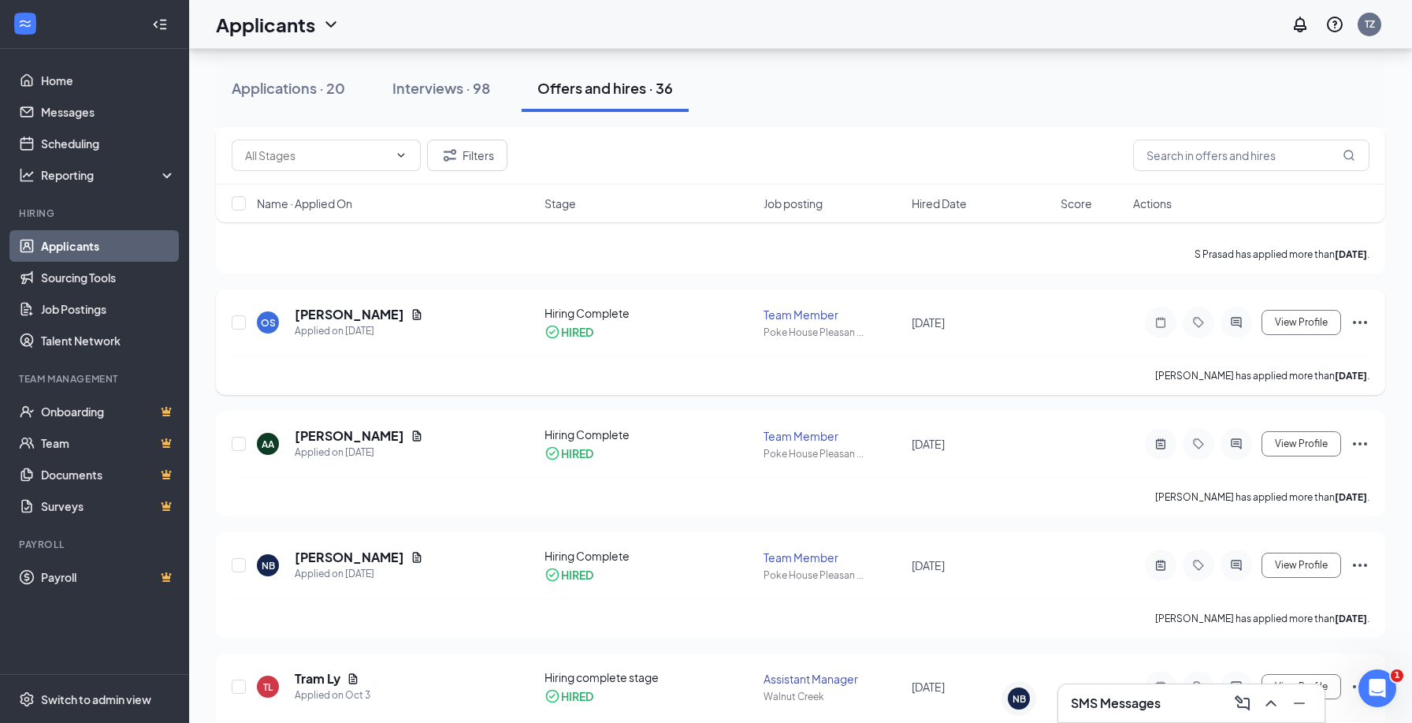
scroll to position [512, 0]
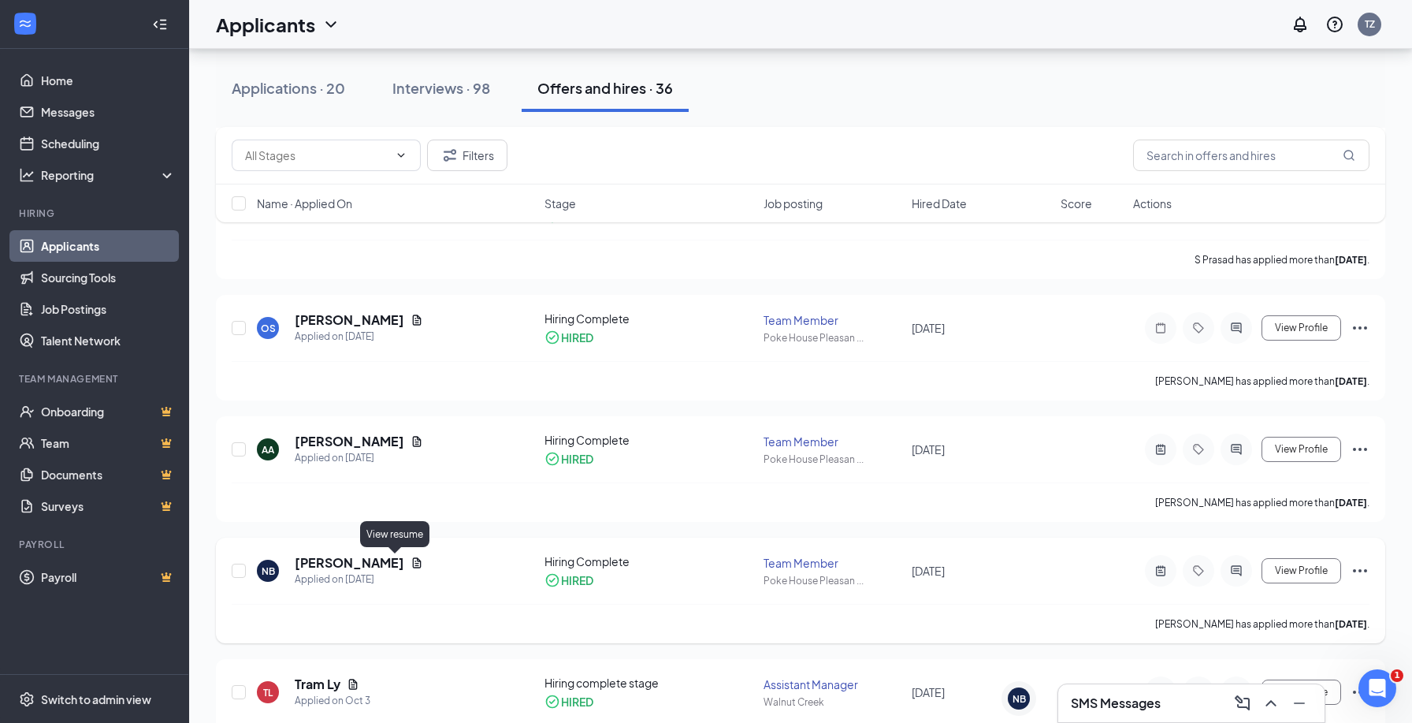
click at [411, 564] on icon "Document" at bounding box center [417, 562] width 13 height 13
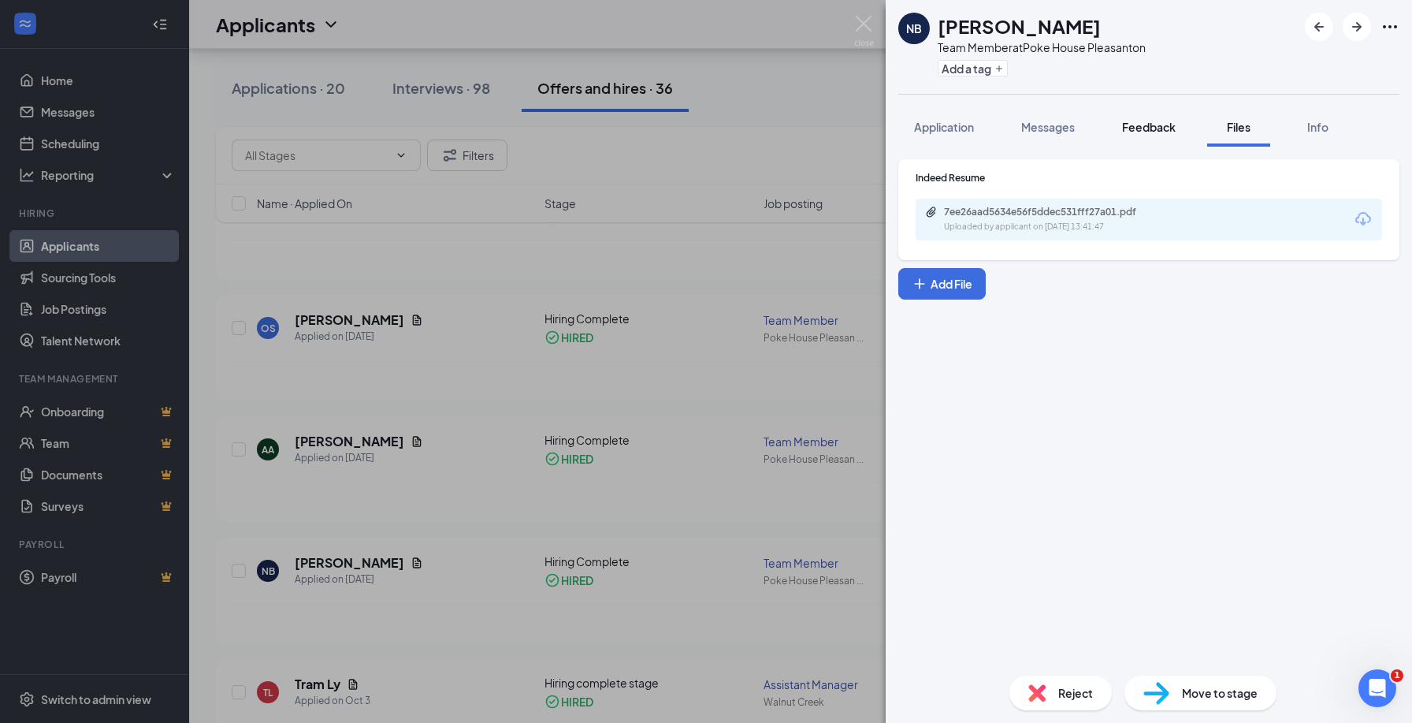
click at [1152, 132] on span "Feedback" at bounding box center [1149, 127] width 54 height 14
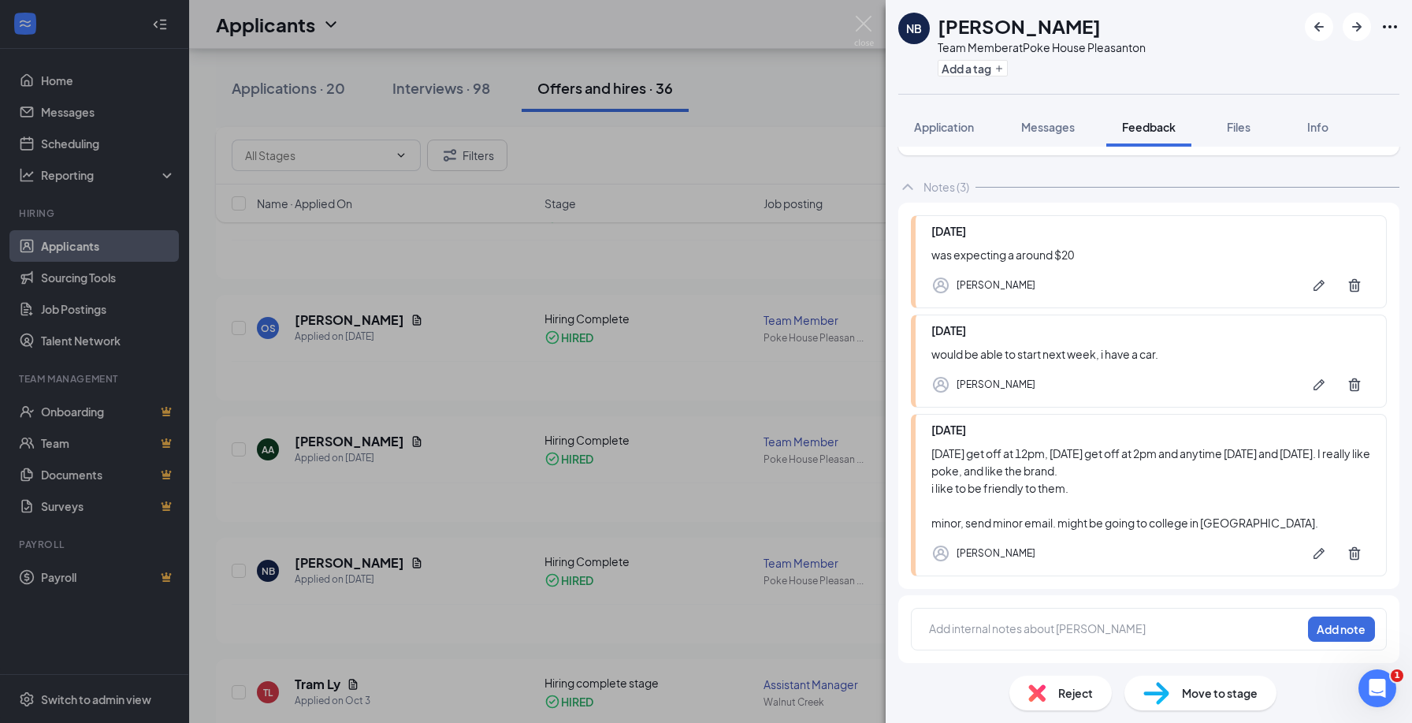
scroll to position [61, 0]
click at [862, 27] on img at bounding box center [864, 31] width 20 height 31
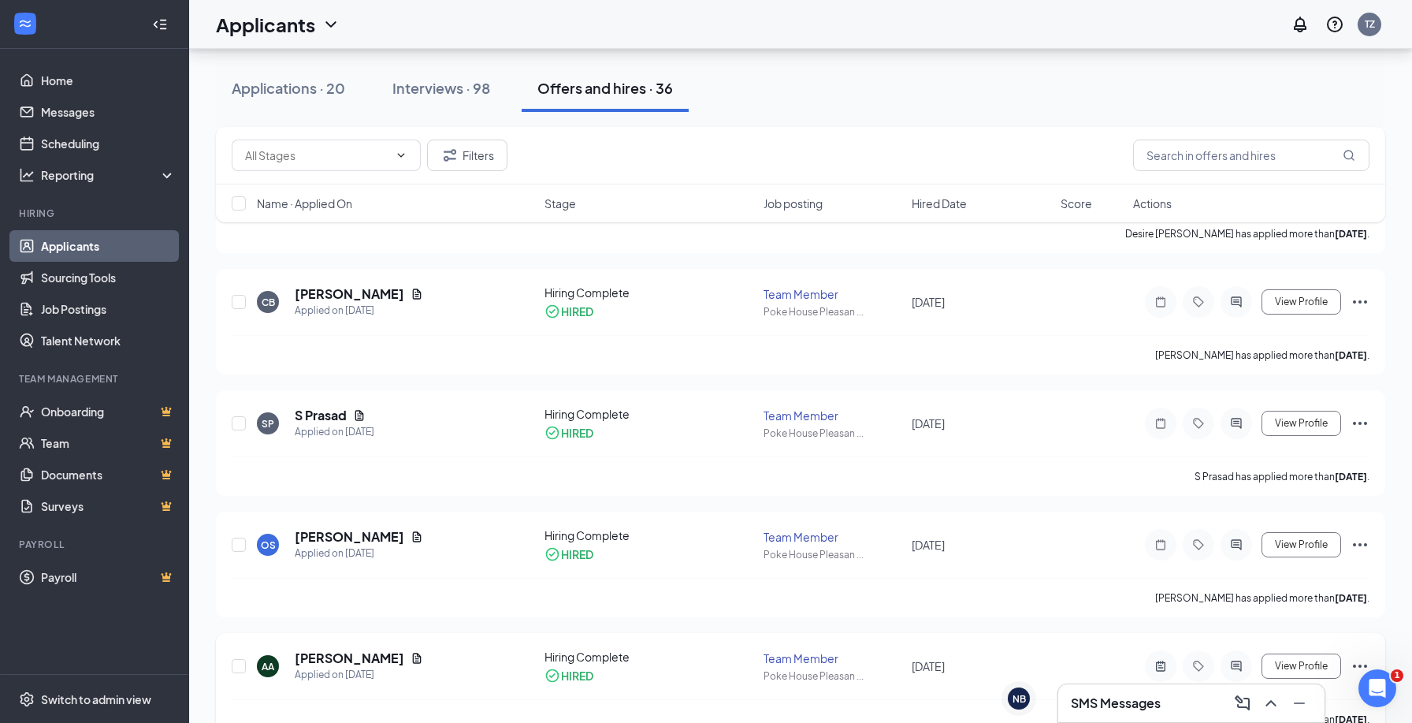
scroll to position [288, 0]
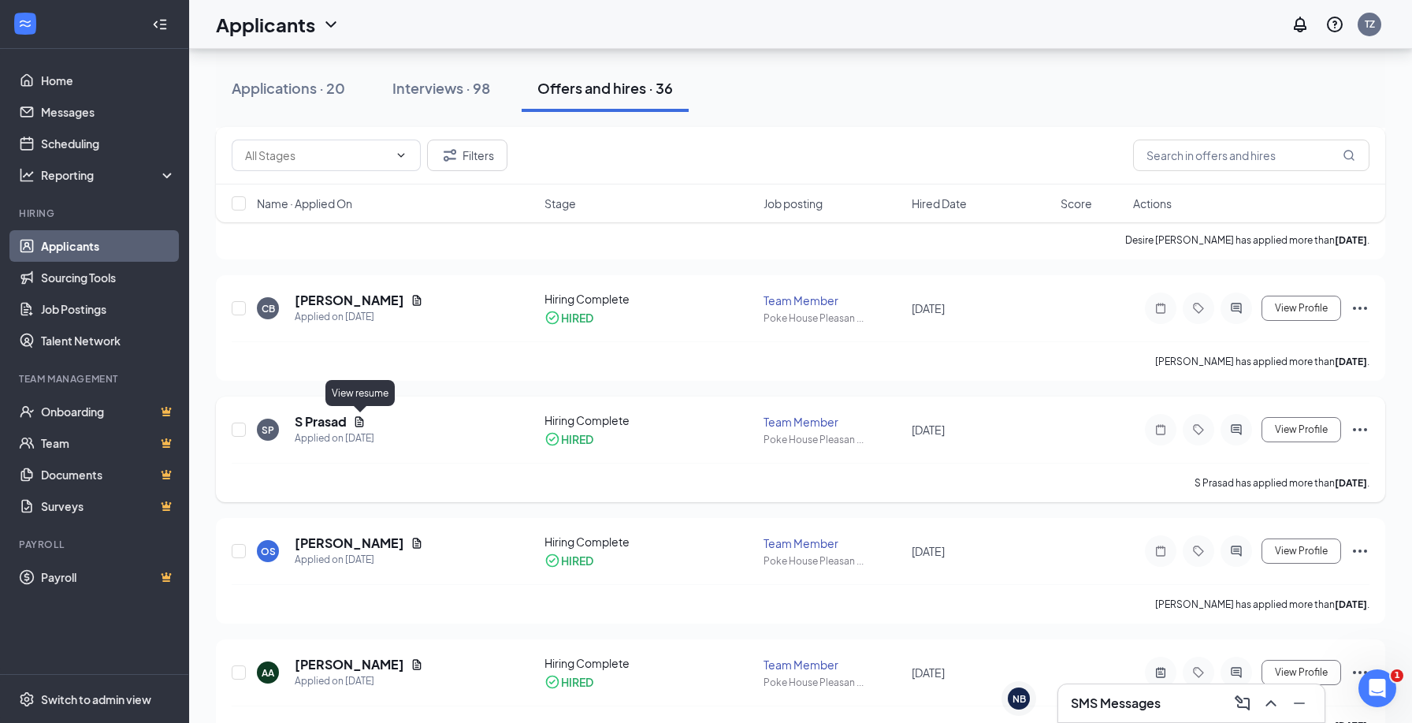
click at [355, 419] on icon "Document" at bounding box center [359, 421] width 13 height 13
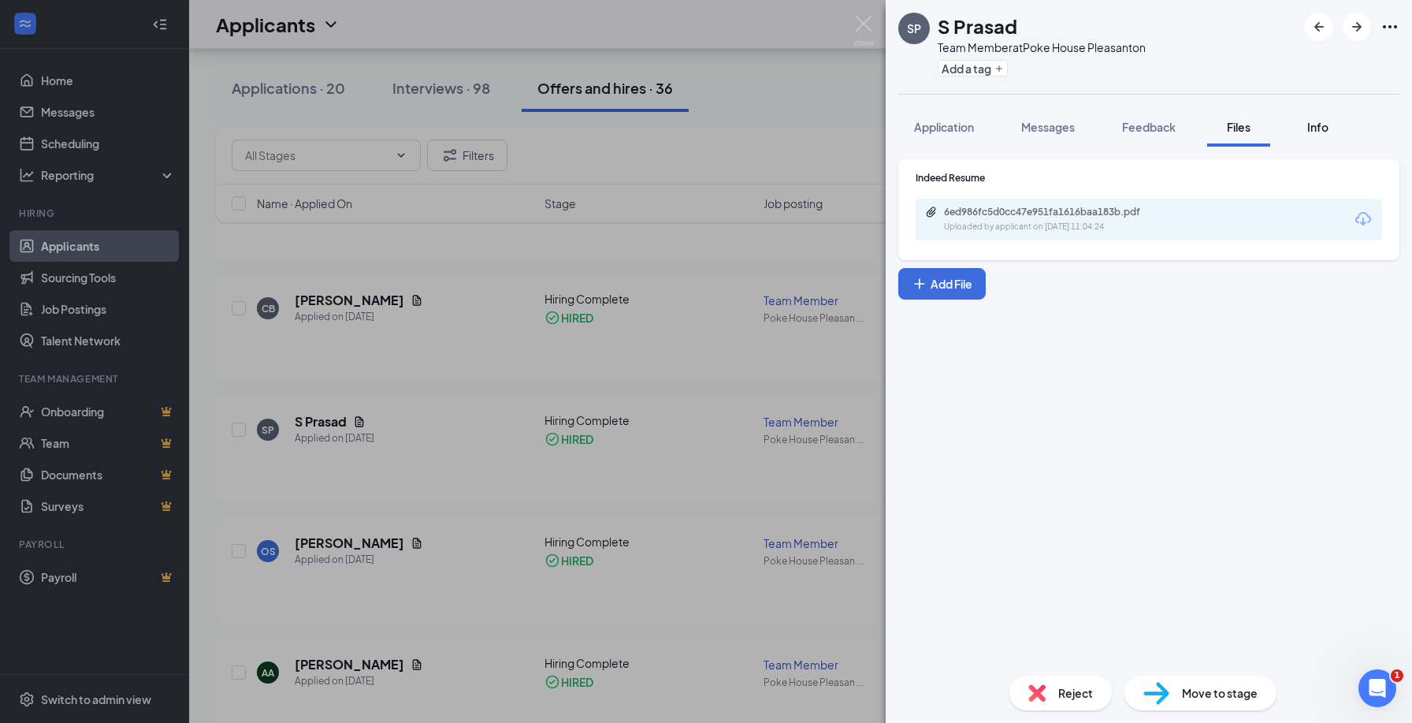
click at [1317, 127] on span "Info" at bounding box center [1318, 127] width 21 height 14
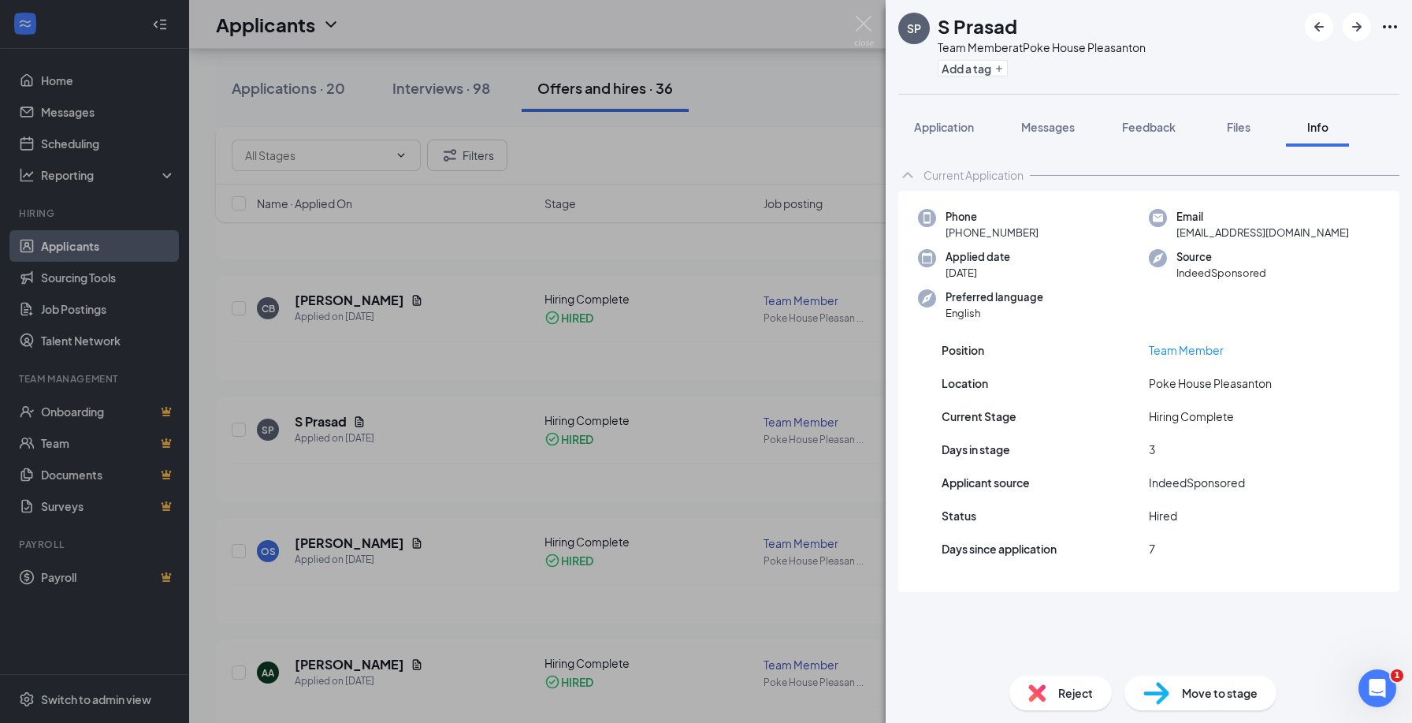
drag, startPoint x: 1299, startPoint y: 230, endPoint x: 1175, endPoint y: 240, distance: 124.1
click at [1175, 240] on div "Email [EMAIL_ADDRESS][DOMAIN_NAME]" at bounding box center [1264, 225] width 231 height 32
drag, startPoint x: 1178, startPoint y: 233, endPoint x: 1300, endPoint y: 237, distance: 121.4
click at [1300, 237] on div "Email [EMAIL_ADDRESS][DOMAIN_NAME]" at bounding box center [1264, 225] width 231 height 32
copy span "[EMAIL_ADDRESS][DOMAIN_NAME]"
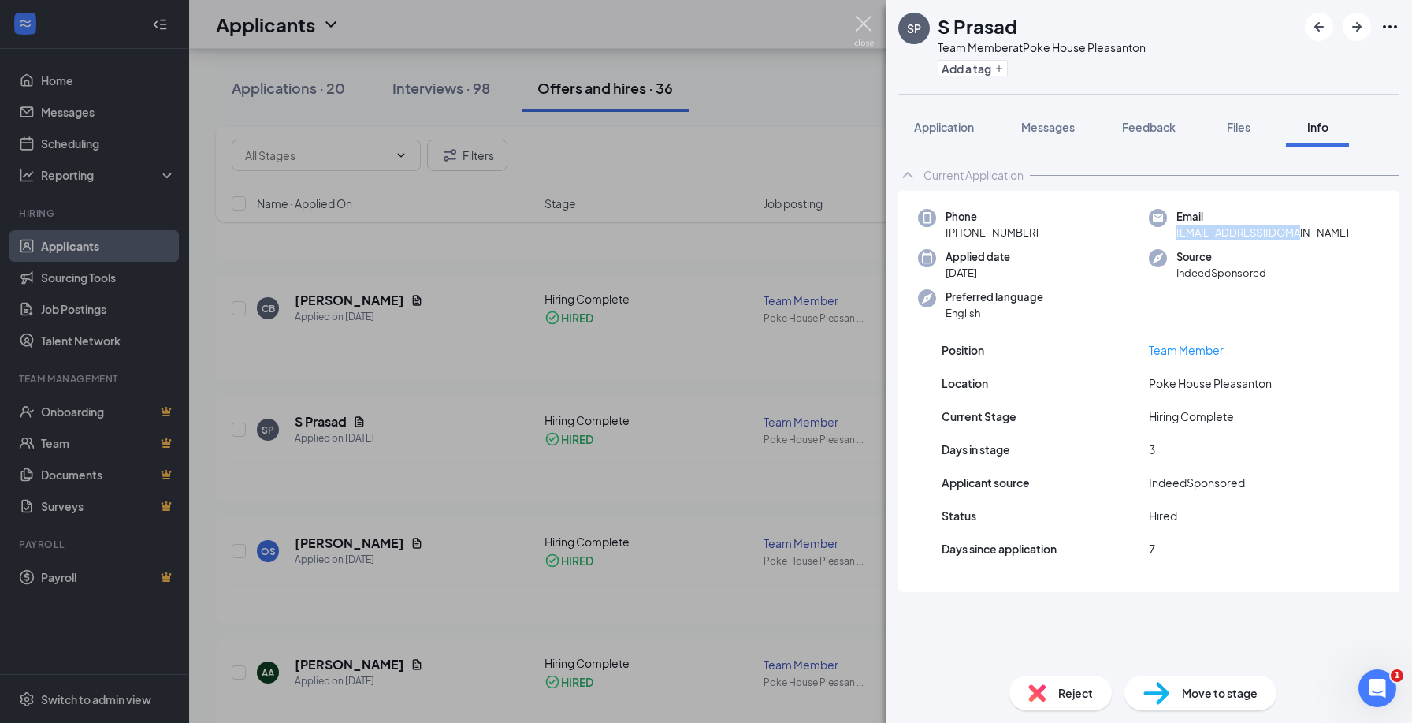
click at [862, 27] on img at bounding box center [864, 31] width 20 height 31
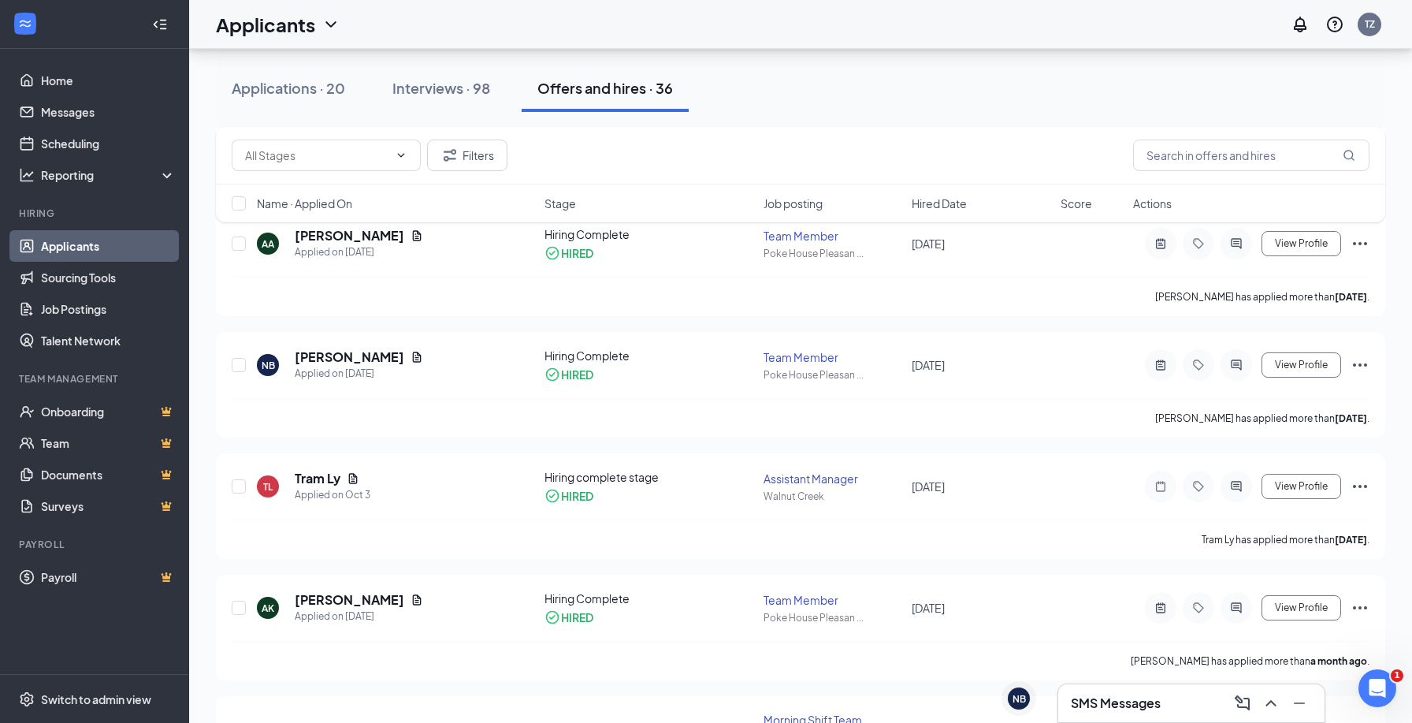
scroll to position [714, 0]
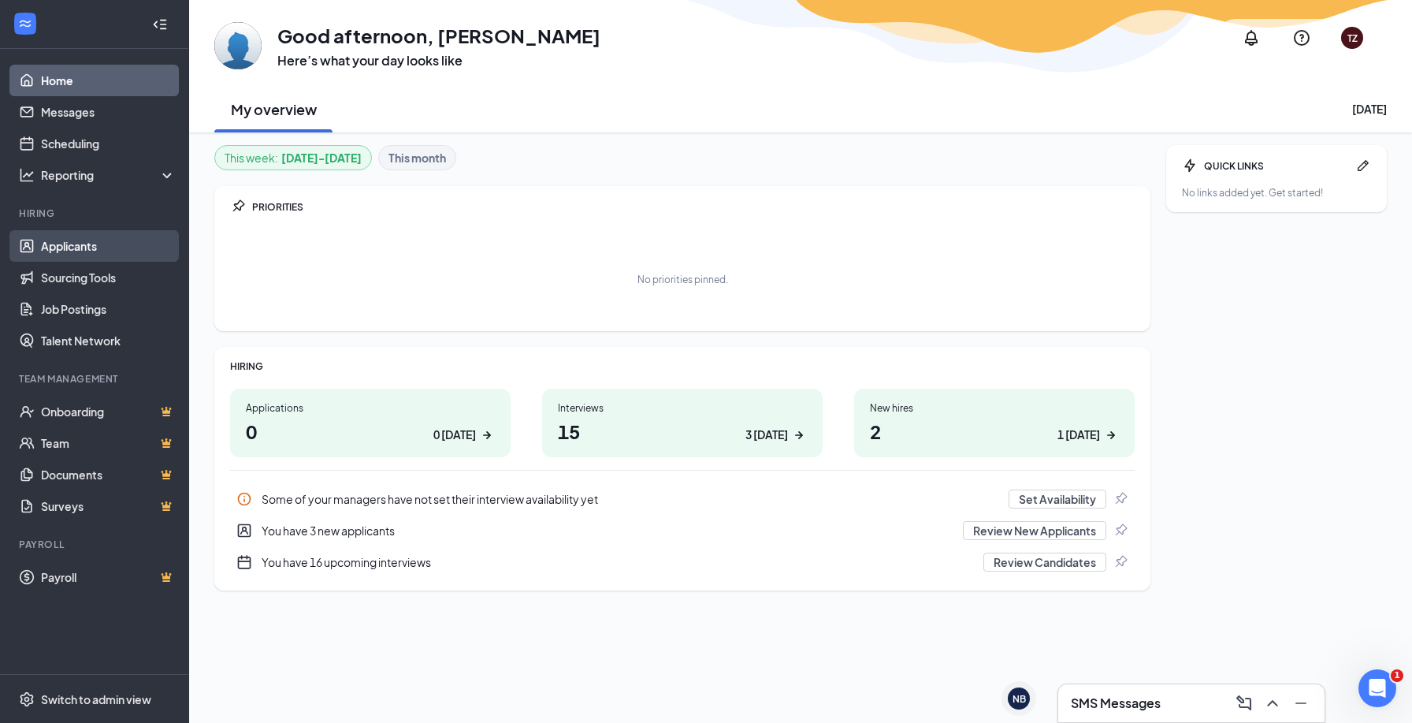
click at [84, 244] on link "Applicants" at bounding box center [108, 246] width 135 height 32
click at [113, 253] on link "Applicants" at bounding box center [108, 246] width 135 height 32
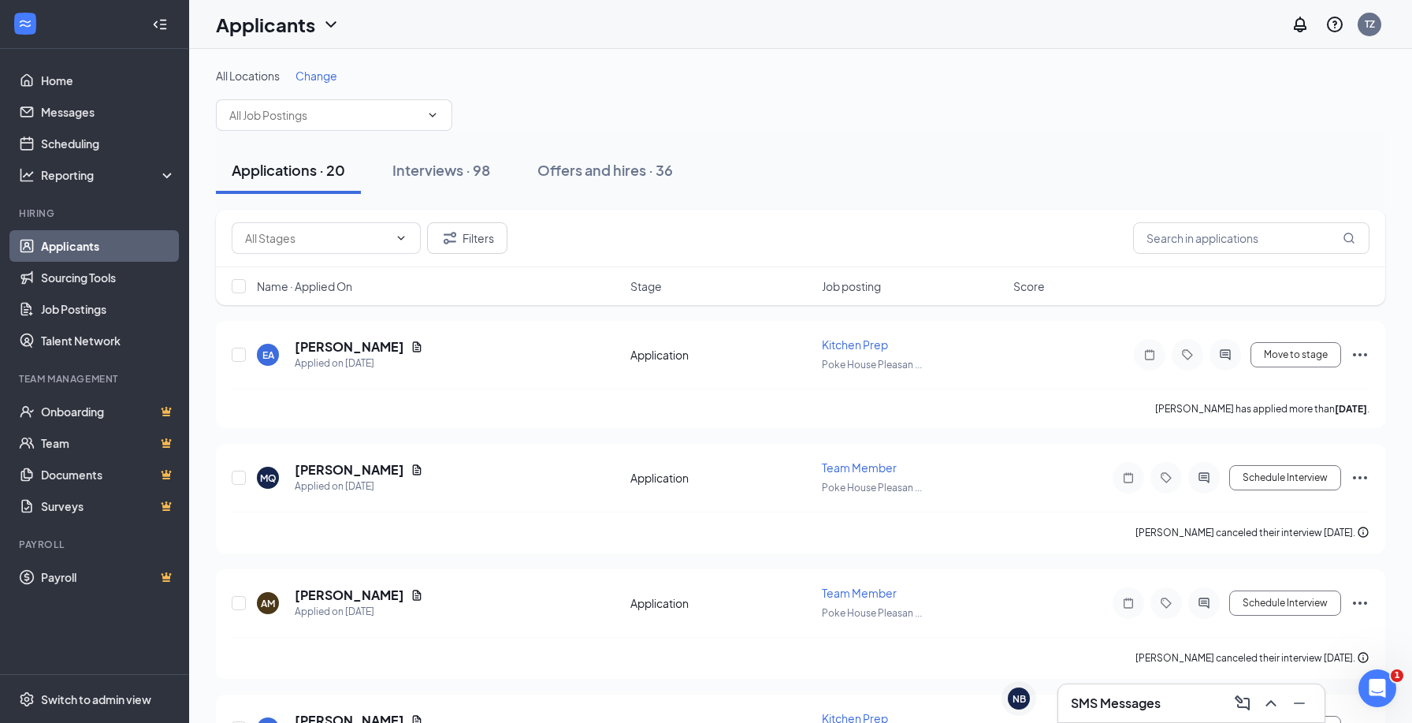
click at [877, 125] on div "All Locations Change" at bounding box center [801, 99] width 1170 height 63
click at [641, 169] on div "Offers and hires · 36" at bounding box center [606, 170] width 136 height 20
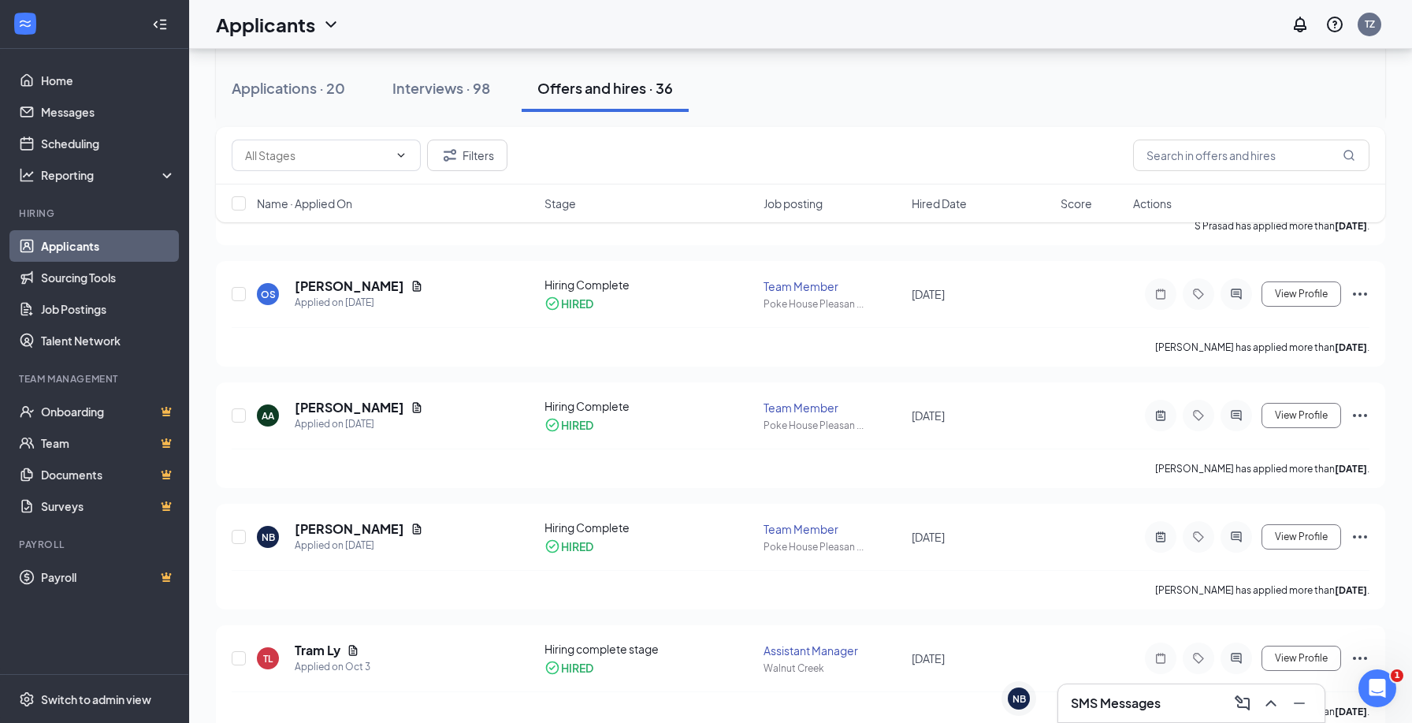
scroll to position [545, 0]
click at [411, 525] on icon "Document" at bounding box center [417, 529] width 13 height 13
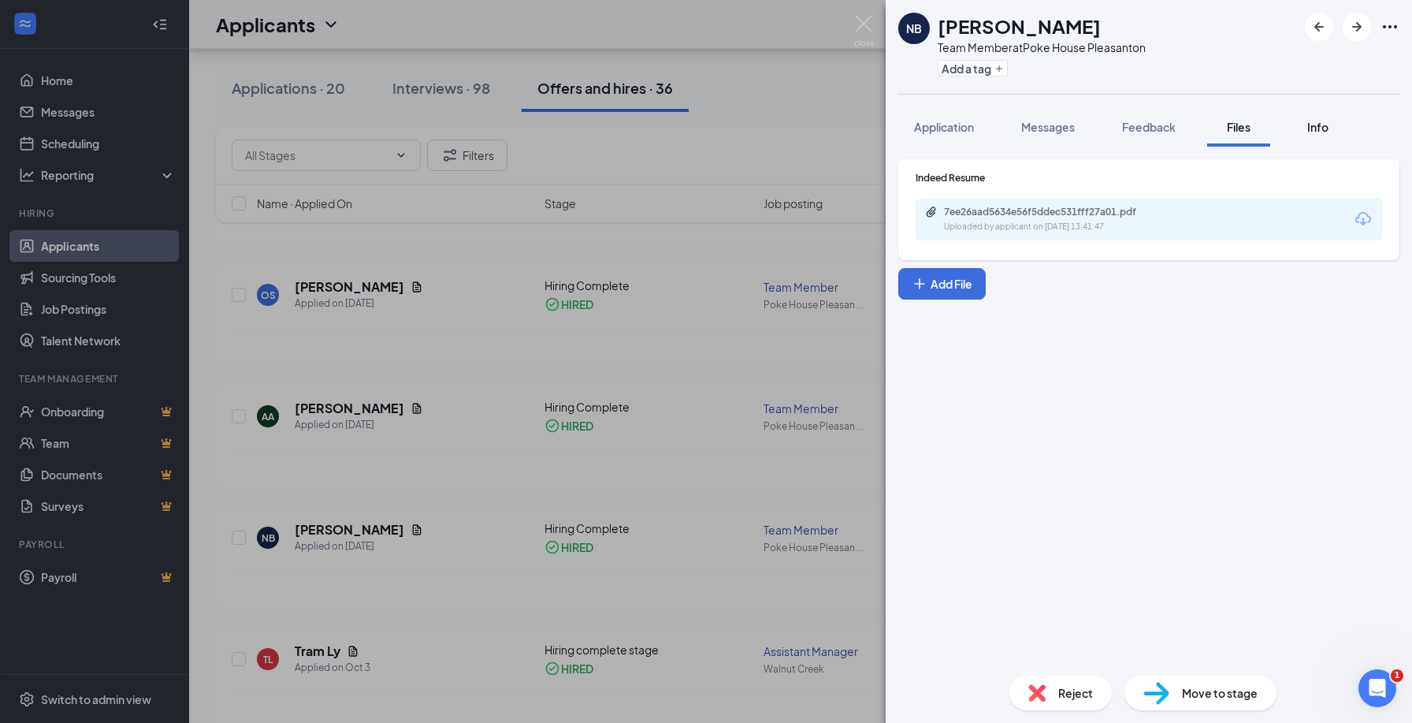
click at [1324, 133] on span "Info" at bounding box center [1318, 127] width 21 height 14
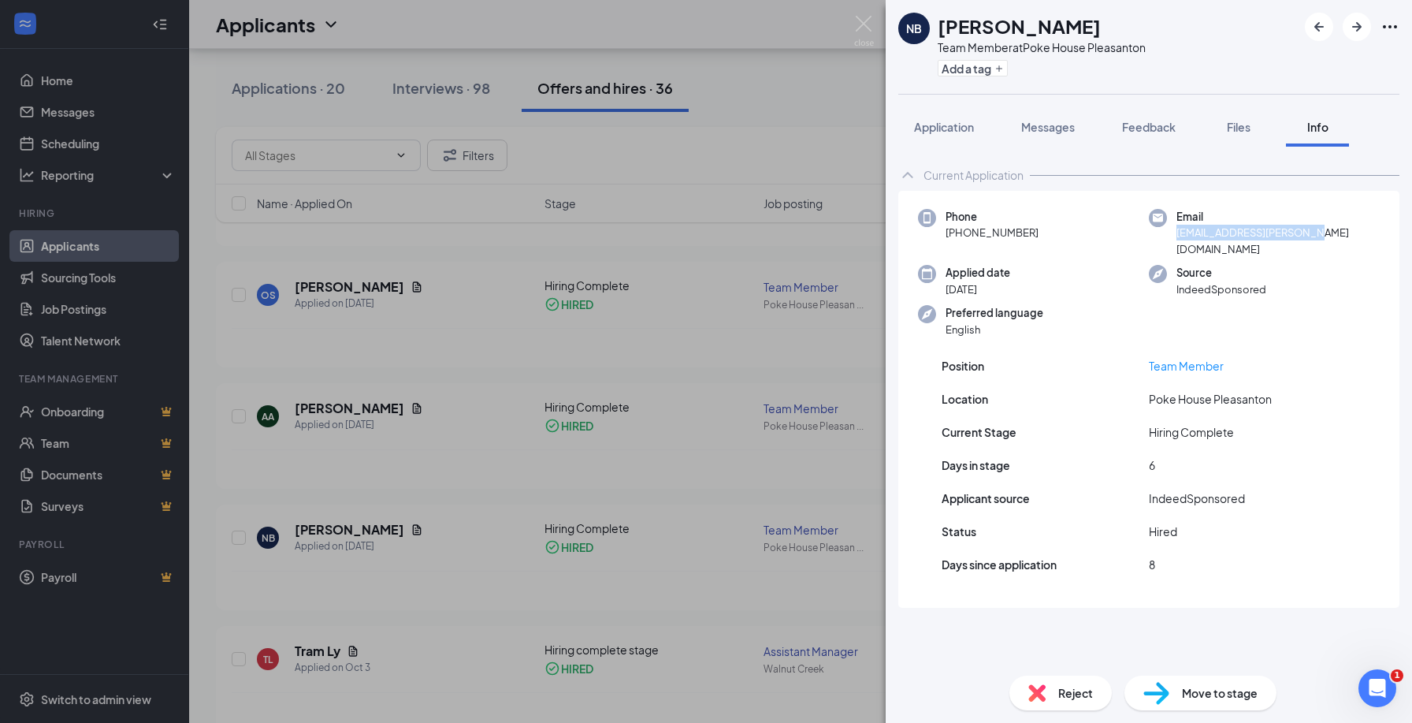
drag, startPoint x: 1178, startPoint y: 232, endPoint x: 1308, endPoint y: 237, distance: 130.2
click at [1308, 237] on span "naima.l.braham@gmail.com" at bounding box center [1278, 241] width 203 height 32
copy span "naima.l.braham@gmail.com"
drag, startPoint x: 1077, startPoint y: 28, endPoint x: 939, endPoint y: 27, distance: 137.2
click at [939, 27] on div "[PERSON_NAME]" at bounding box center [1042, 26] width 208 height 27
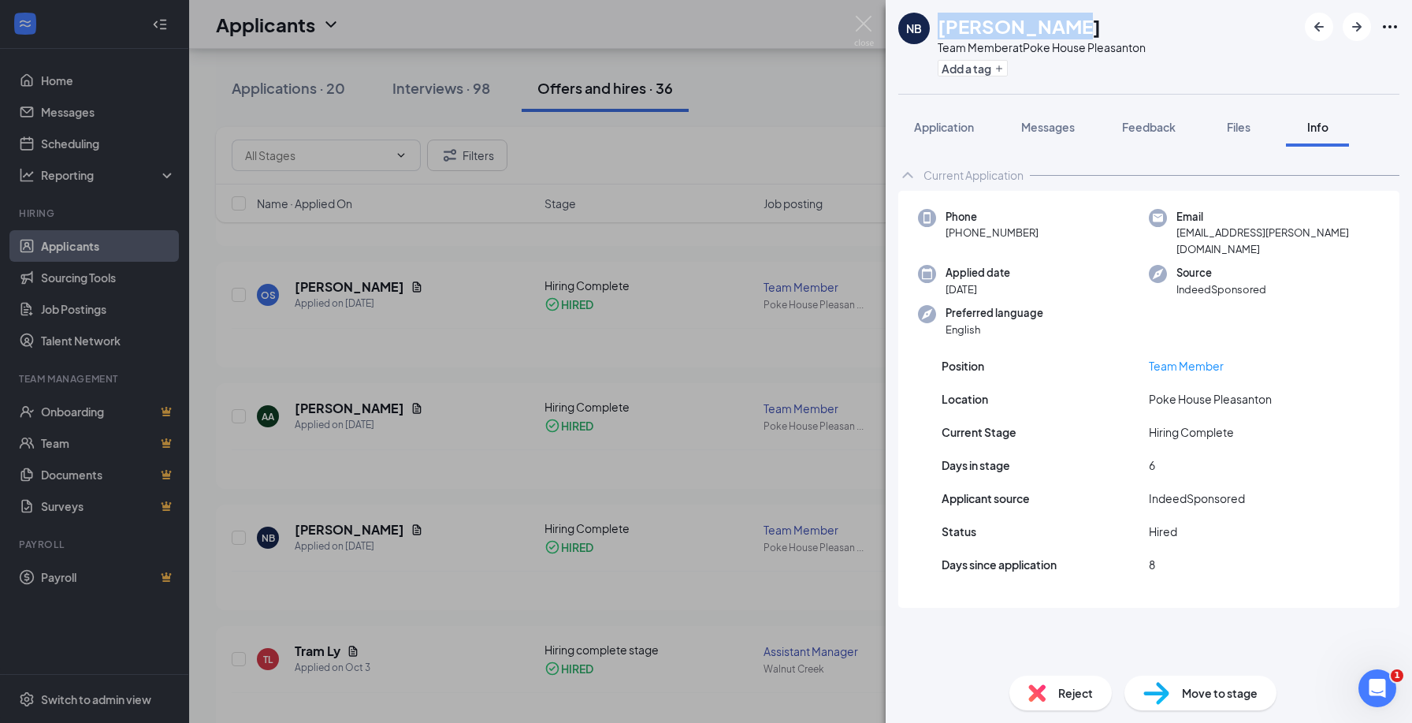
copy h1 "[PERSON_NAME]"
drag, startPoint x: 1314, startPoint y: 235, endPoint x: 1176, endPoint y: 233, distance: 137.9
click at [1176, 233] on div "Email naima.l.braham@gmail.com" at bounding box center [1264, 233] width 231 height 48
copy span "naima.l.braham@gmail.com"
drag, startPoint x: 1038, startPoint y: 233, endPoint x: 959, endPoint y: 229, distance: 78.9
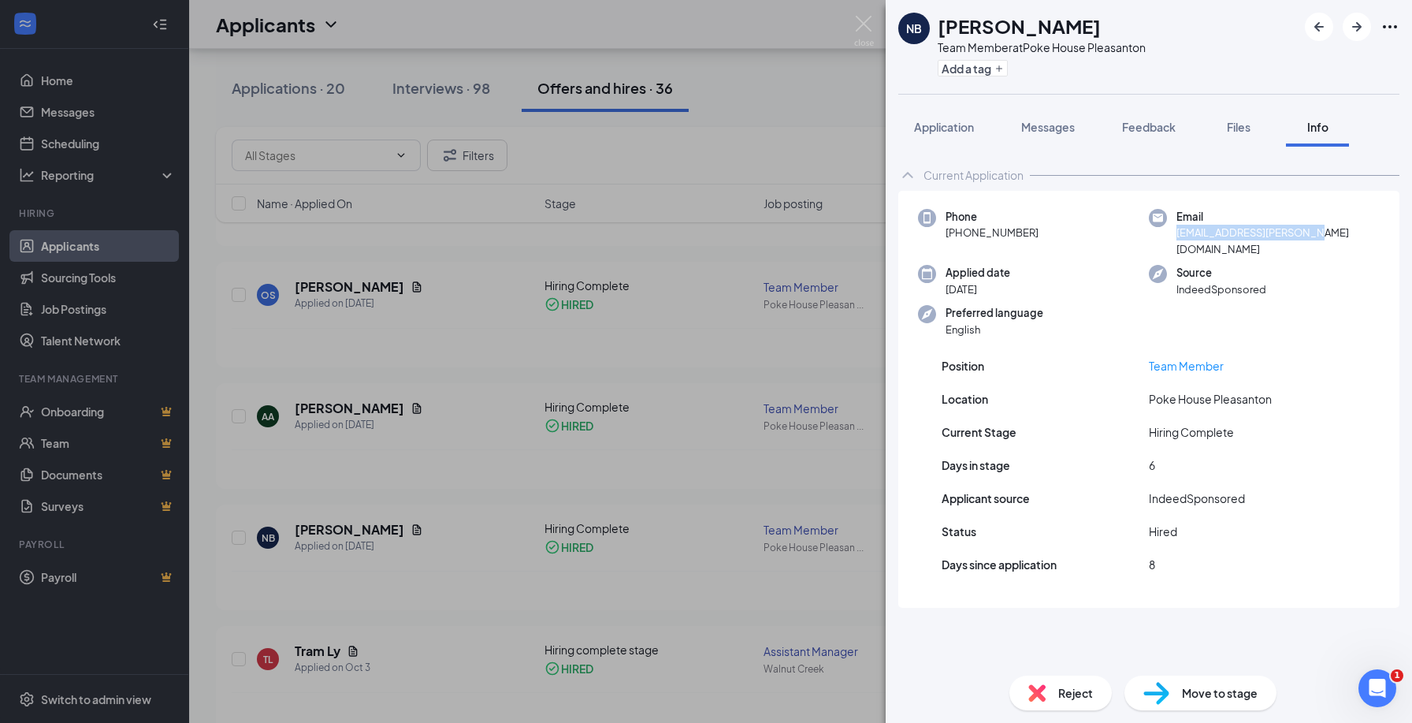
click at [959, 229] on div "Phone +1 (209) 403-7975" at bounding box center [1033, 233] width 231 height 48
copy span "(209) 403-7975"
click at [864, 31] on img at bounding box center [864, 31] width 20 height 31
